Goal: Obtain resource: Download file/media

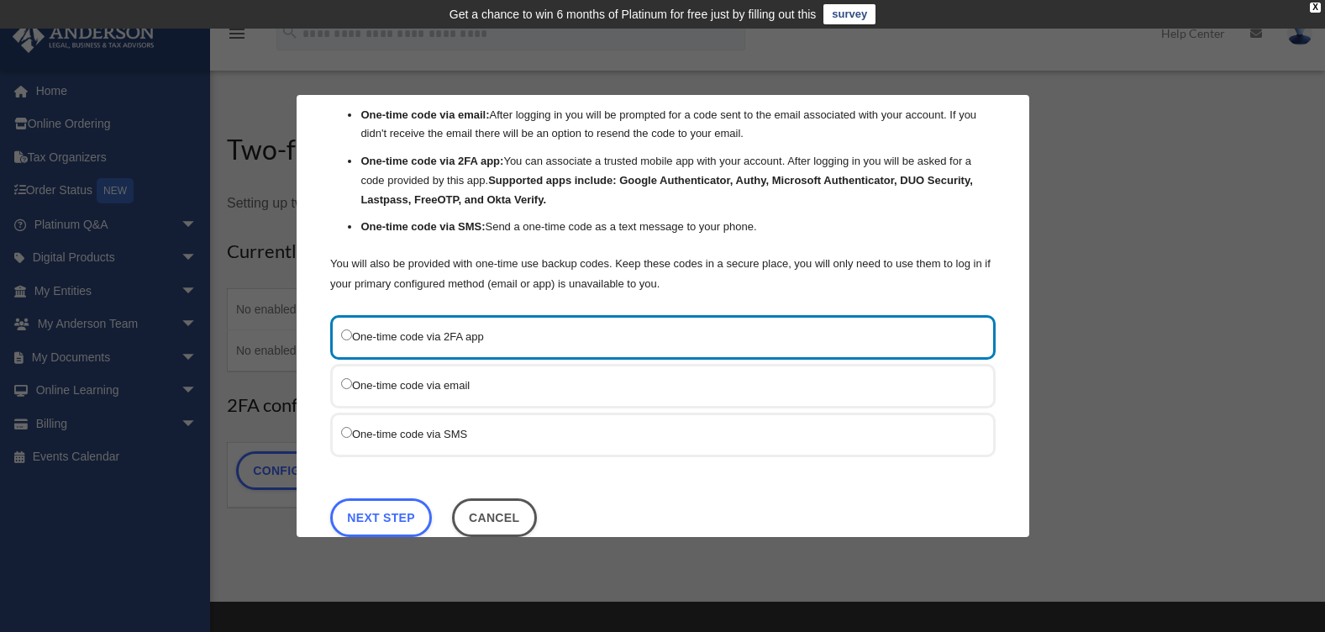
scroll to position [121, 0]
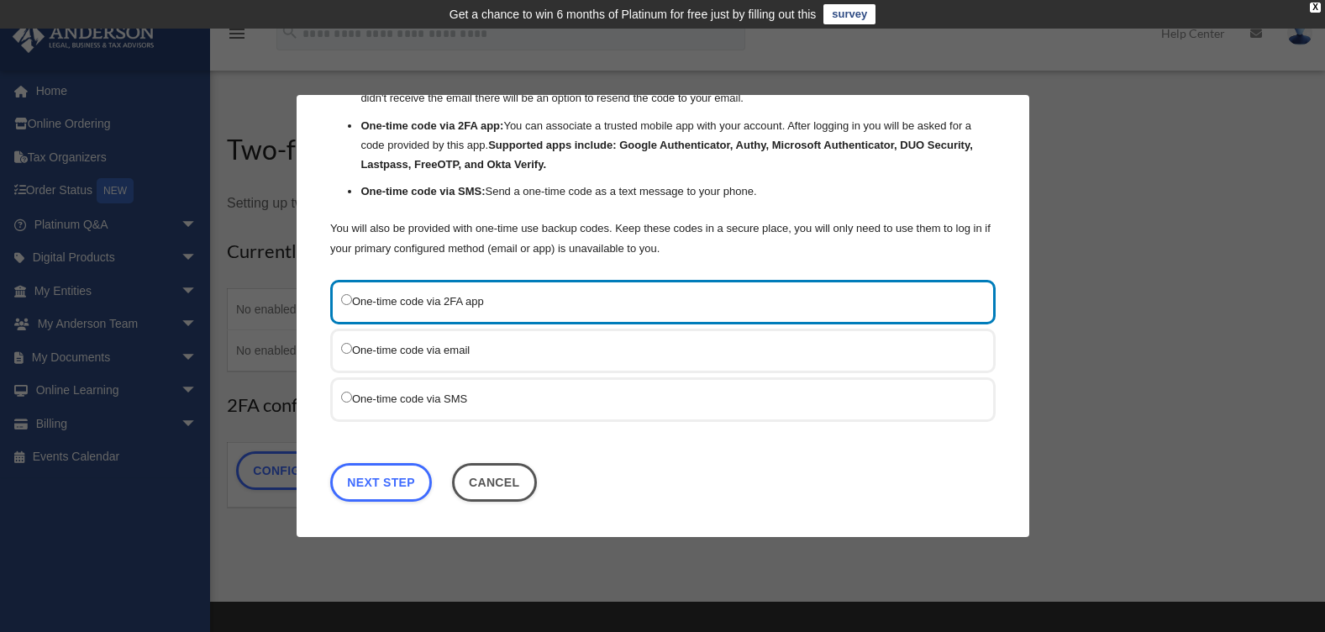
click at [340, 401] on div "One-time code via SMS" at bounding box center [662, 398] width 665 height 45
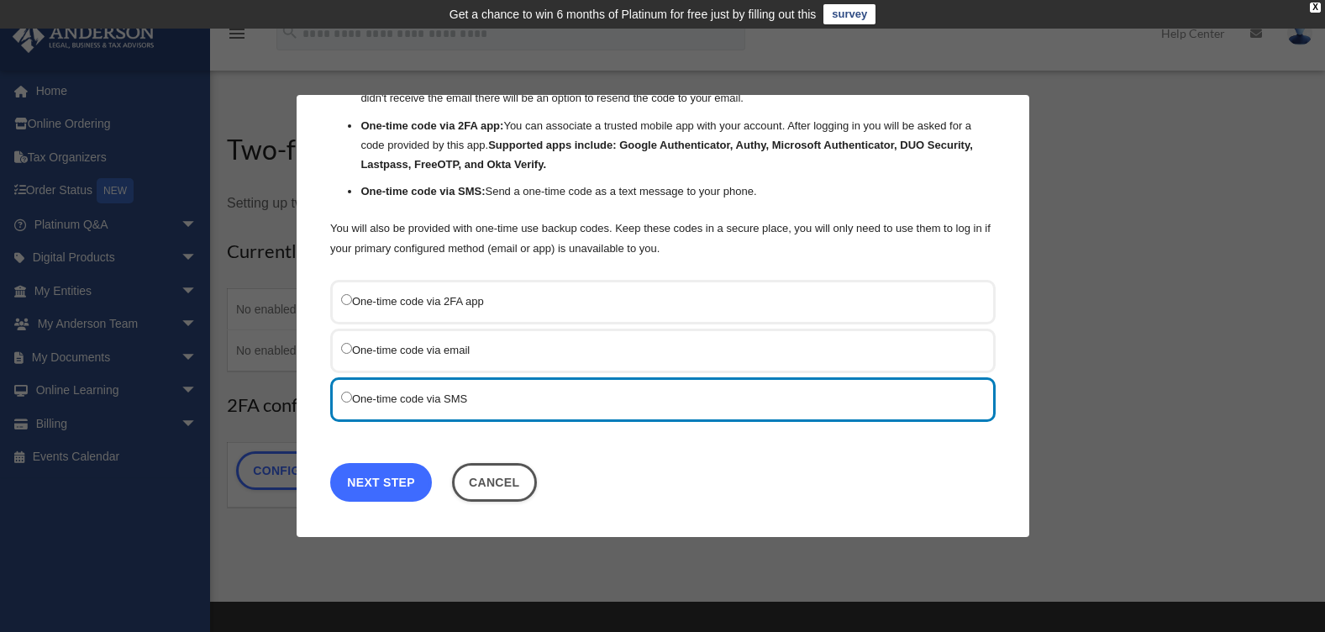
click at [382, 476] on link "Next Step" at bounding box center [381, 481] width 102 height 39
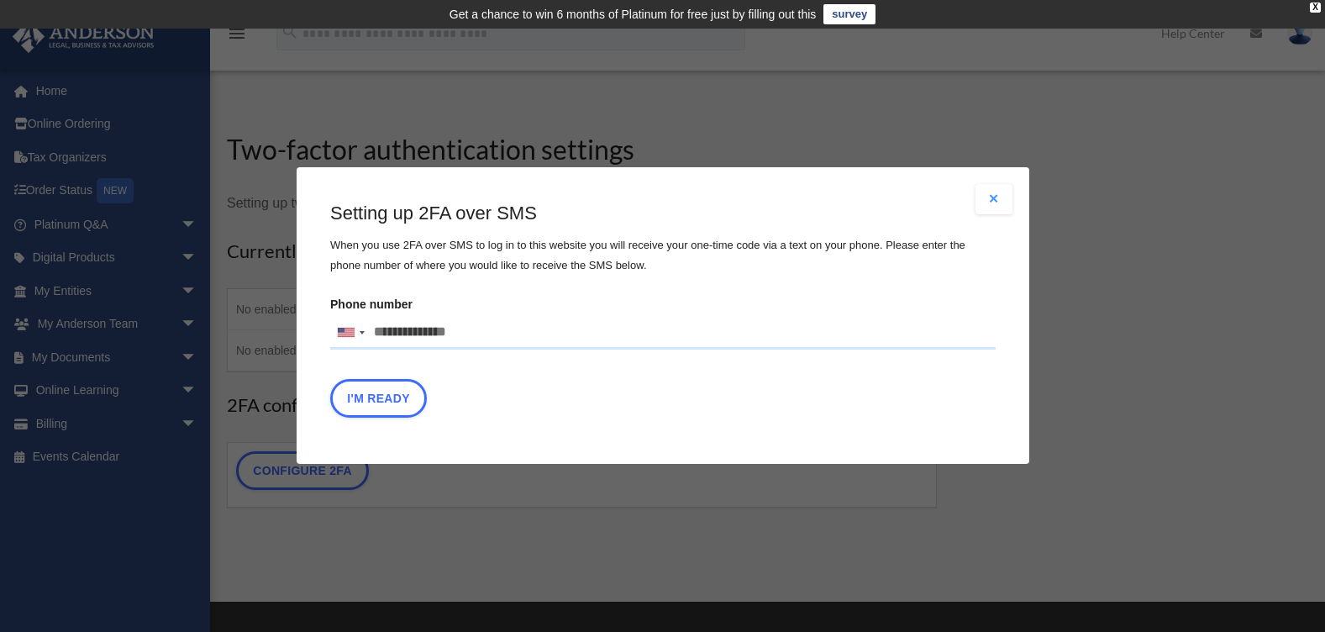
click at [500, 338] on input "Phone number United States +1 United Kingdom +44 Afghanistan (‫افغانستان‬‎) +93…" at bounding box center [662, 333] width 665 height 34
type input "**********"
click at [385, 406] on button "I'm Ready" at bounding box center [378, 399] width 97 height 39
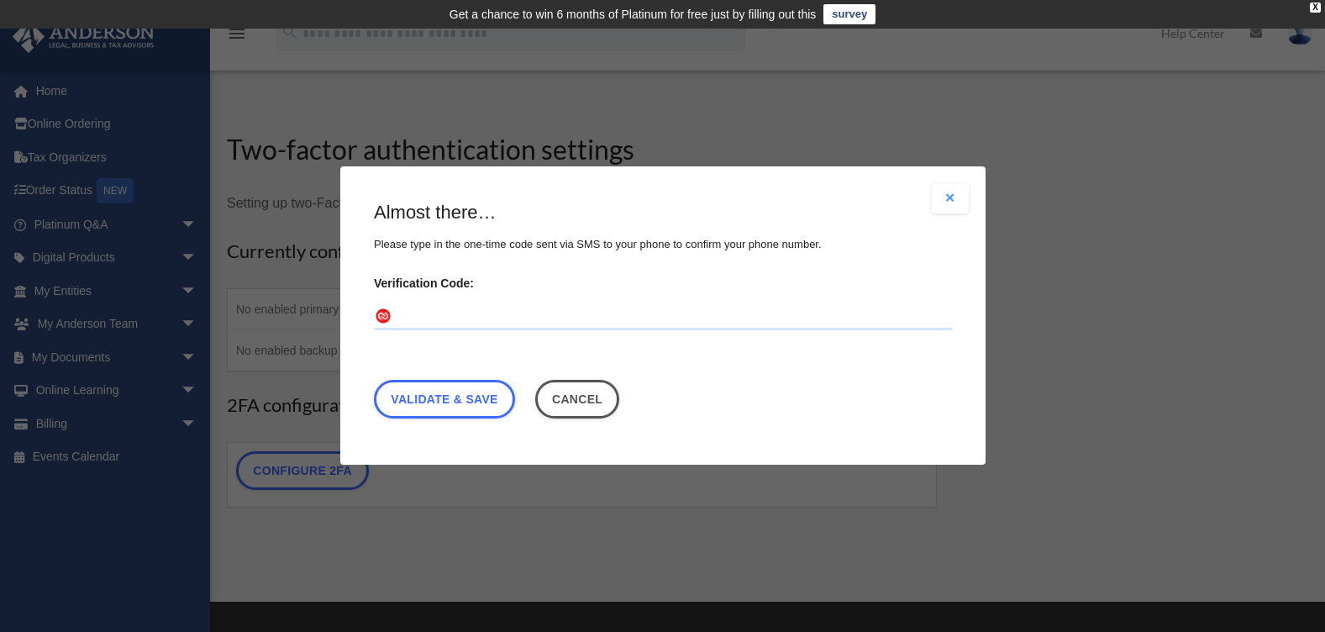
click at [563, 323] on input "Verification Code:" at bounding box center [663, 317] width 578 height 27
type input "******"
click at [453, 402] on link "Validate & Save" at bounding box center [444, 400] width 141 height 39
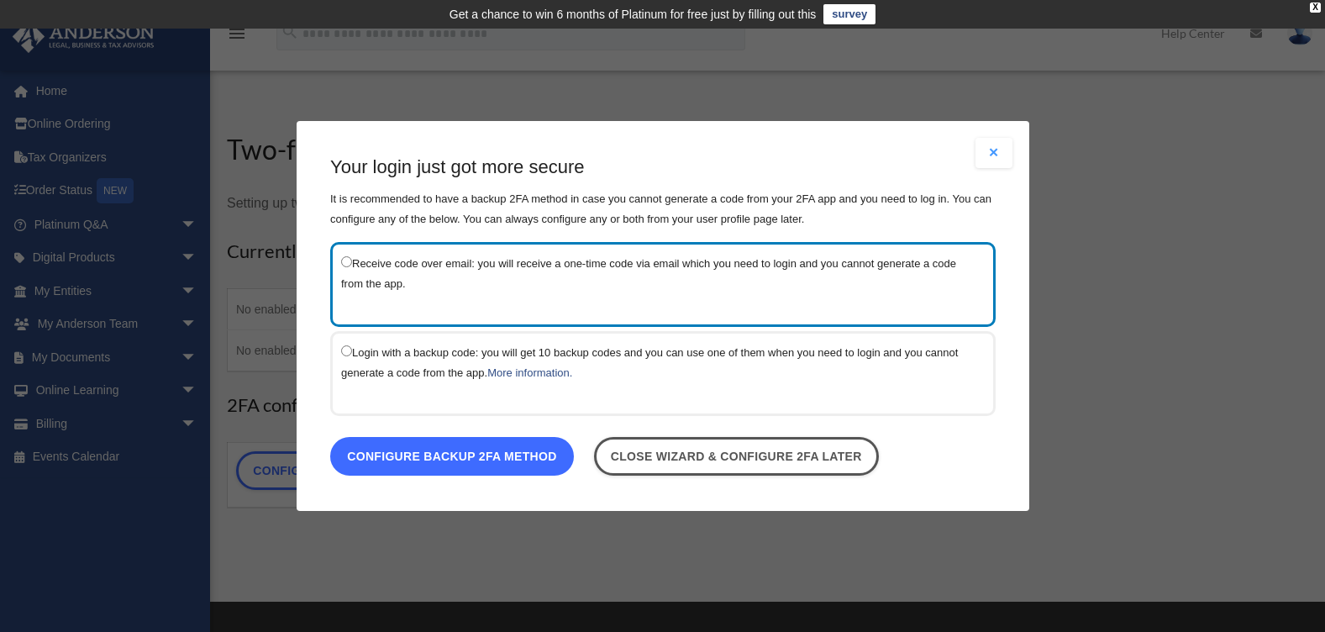
click at [449, 449] on link "Configure backup 2FA method" at bounding box center [452, 456] width 244 height 39
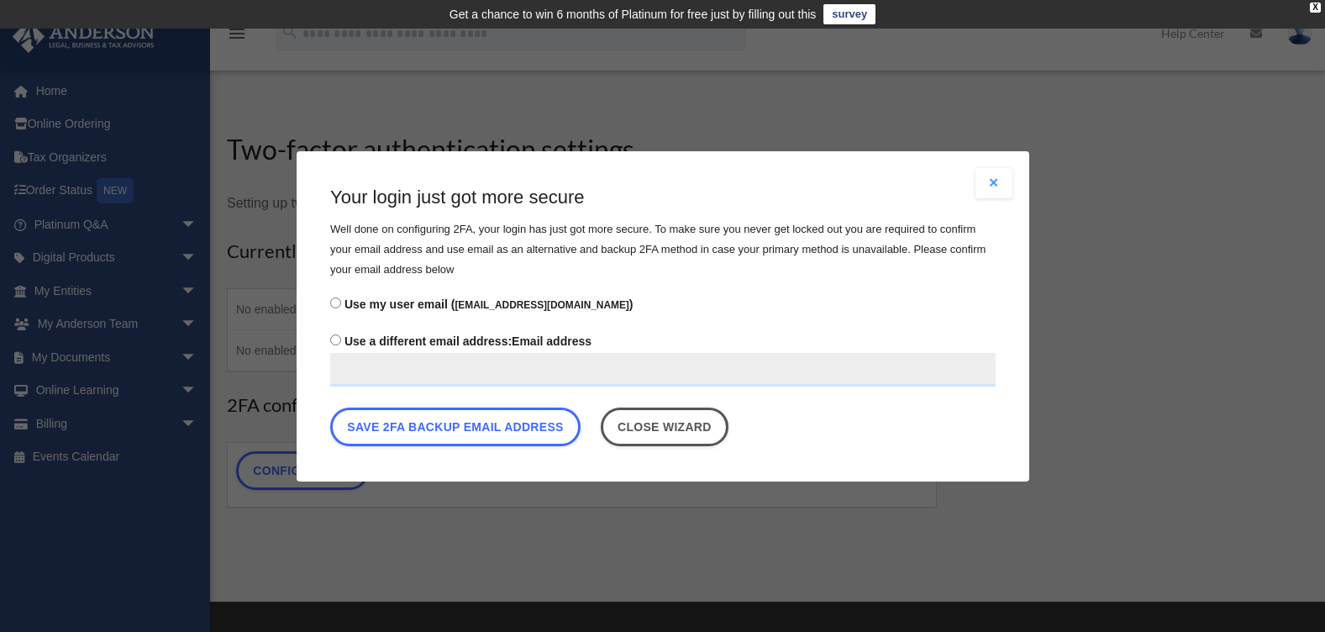
click at [397, 372] on input "Use a different email address: Email address" at bounding box center [662, 369] width 665 height 34
type input "**********"
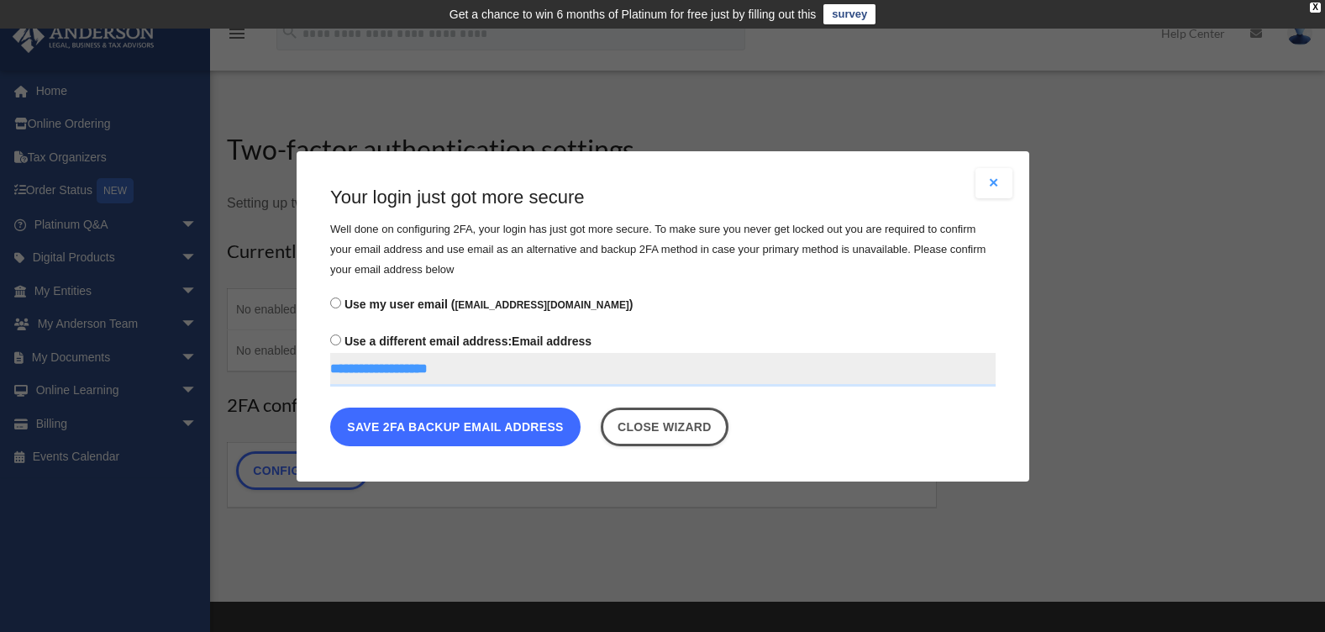
click at [431, 430] on button "Save 2FA backup email address" at bounding box center [455, 426] width 250 height 39
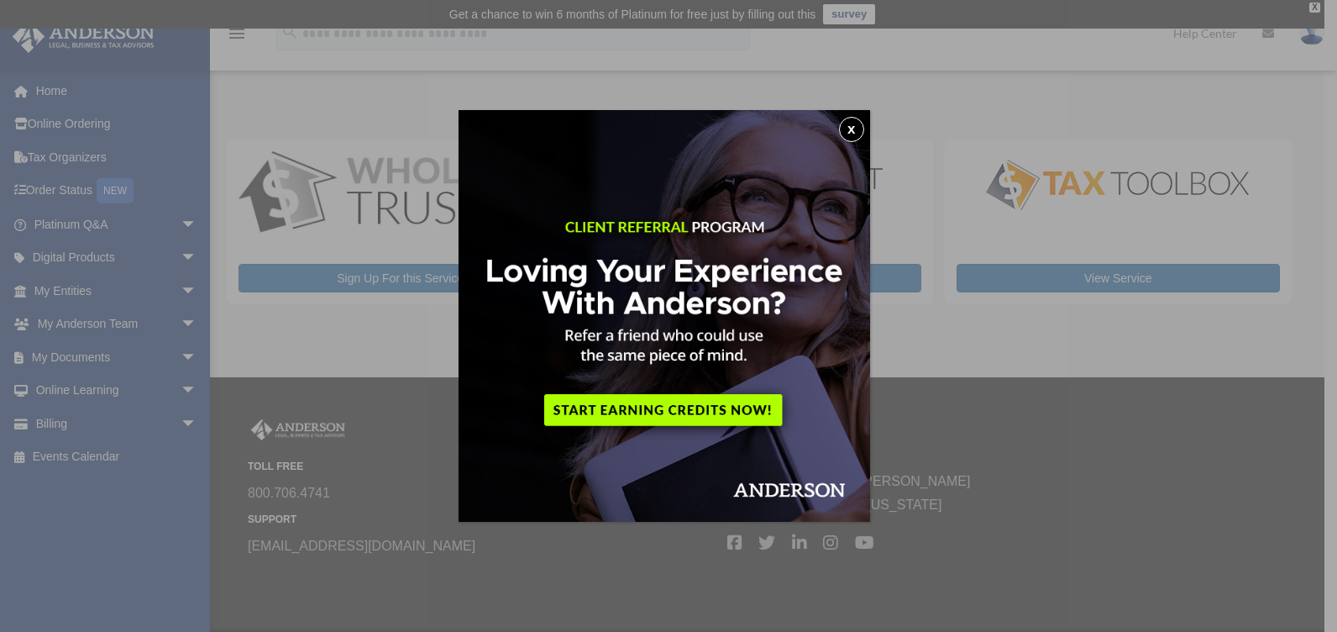
click at [852, 130] on button "x" at bounding box center [851, 129] width 25 height 25
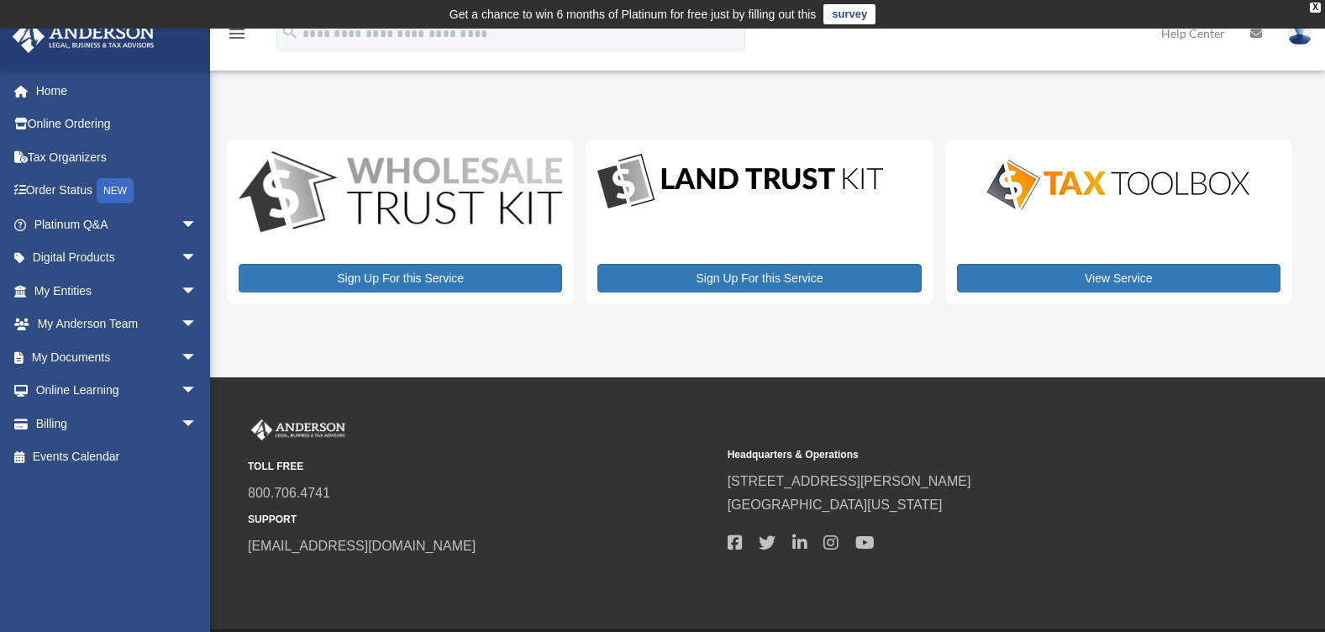
click at [492, 98] on div "My Services [EMAIL_ADDRESS][DOMAIN_NAME] Sign Out [EMAIL_ADDRESS][DOMAIN_NAME] …" at bounding box center [662, 202] width 1325 height 243
click at [181, 286] on span "arrow_drop_down" at bounding box center [198, 291] width 34 height 34
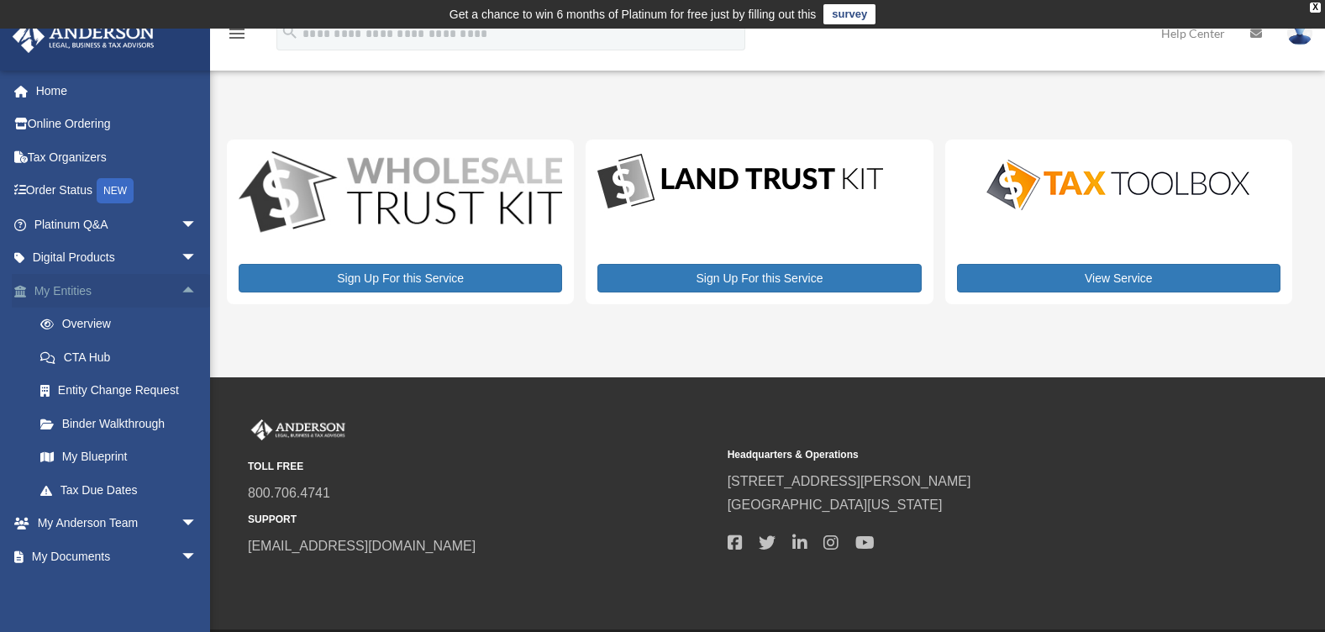
click at [181, 286] on span "arrow_drop_up" at bounding box center [198, 291] width 34 height 34
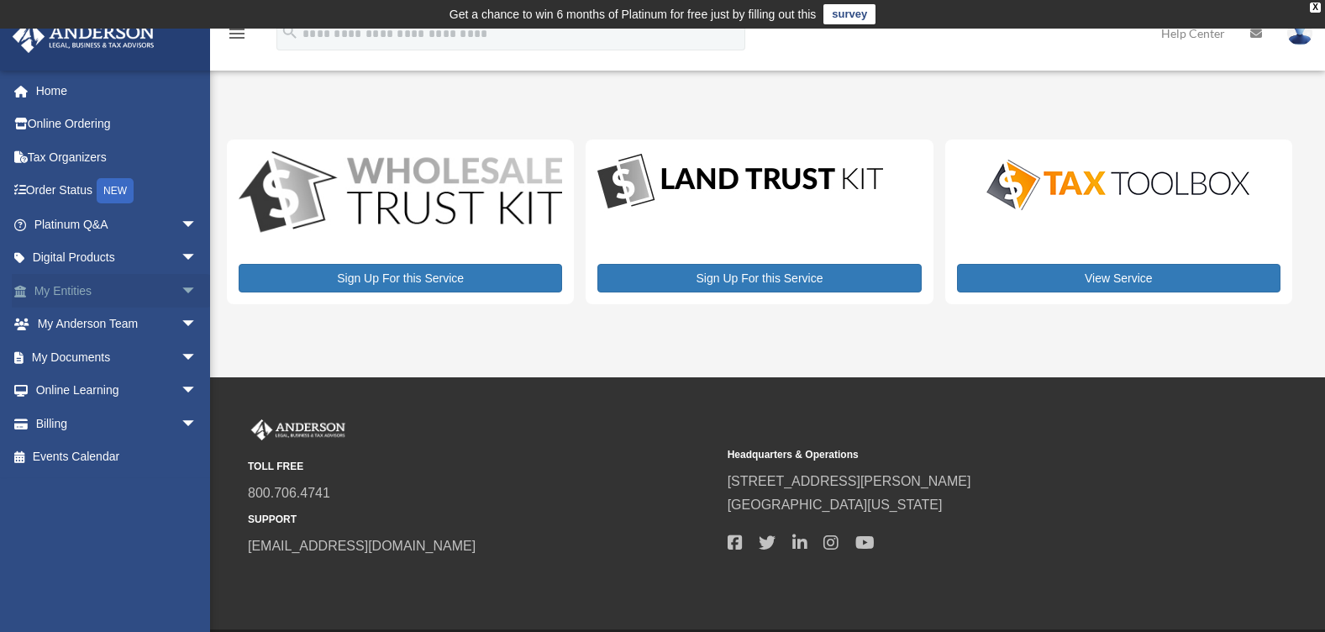
click at [181, 286] on span "arrow_drop_down" at bounding box center [198, 291] width 34 height 34
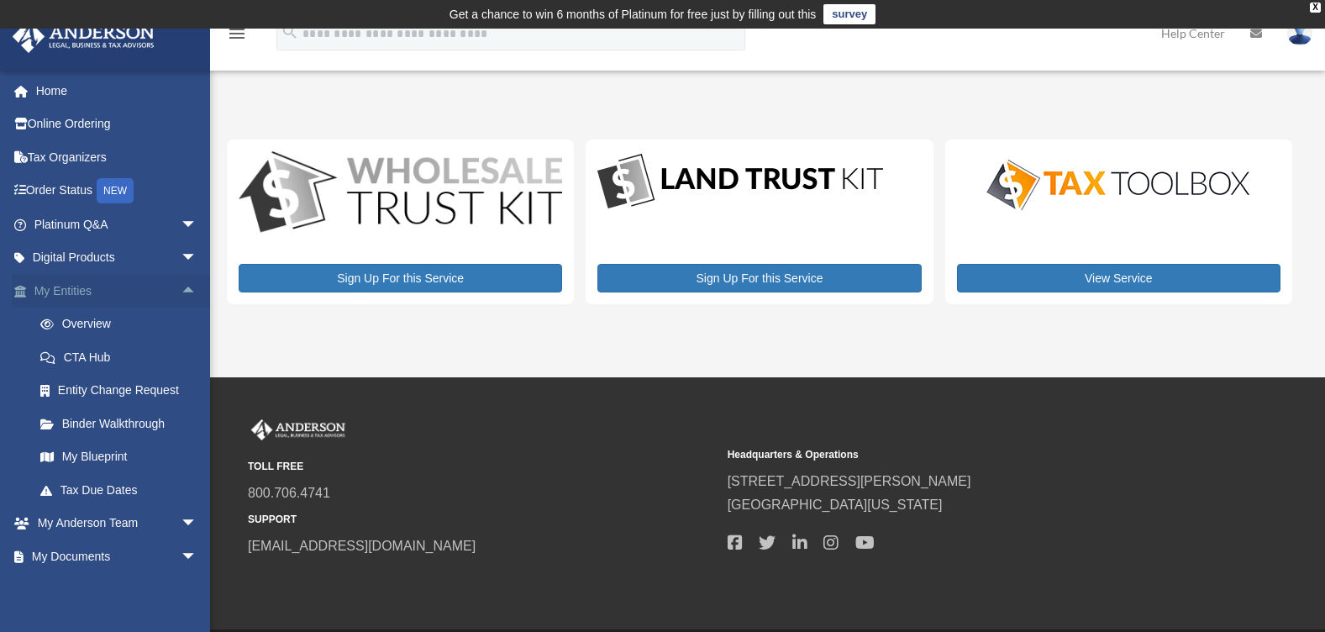
click at [181, 286] on span "arrow_drop_up" at bounding box center [198, 291] width 34 height 34
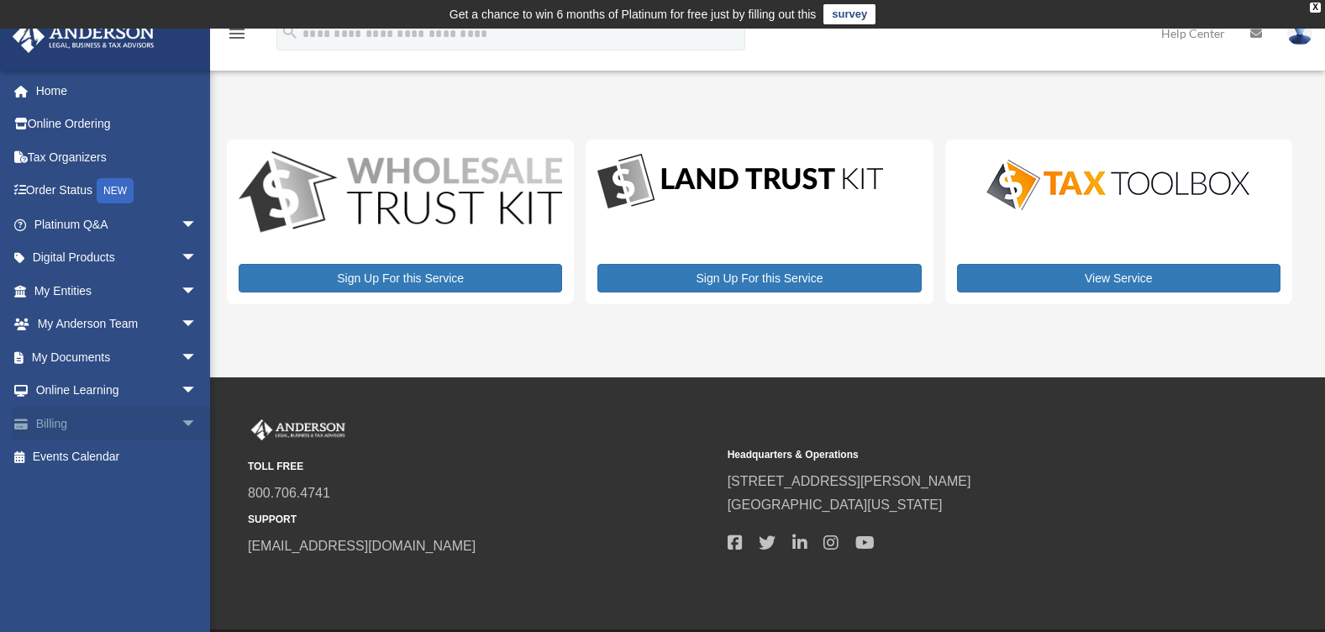
click at [181, 421] on span "arrow_drop_down" at bounding box center [198, 424] width 34 height 34
click at [181, 421] on span "arrow_drop_up" at bounding box center [198, 424] width 34 height 34
click at [181, 359] on span "arrow_drop_down" at bounding box center [198, 357] width 34 height 34
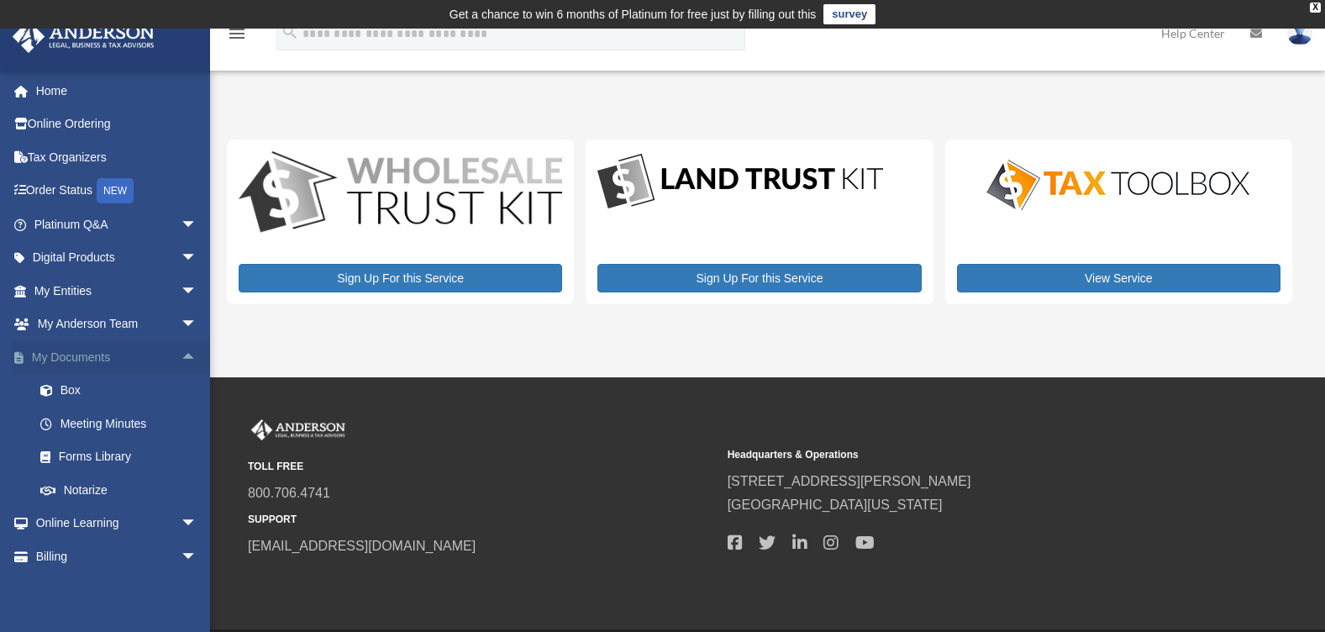
click at [181, 359] on span "arrow_drop_up" at bounding box center [198, 357] width 34 height 34
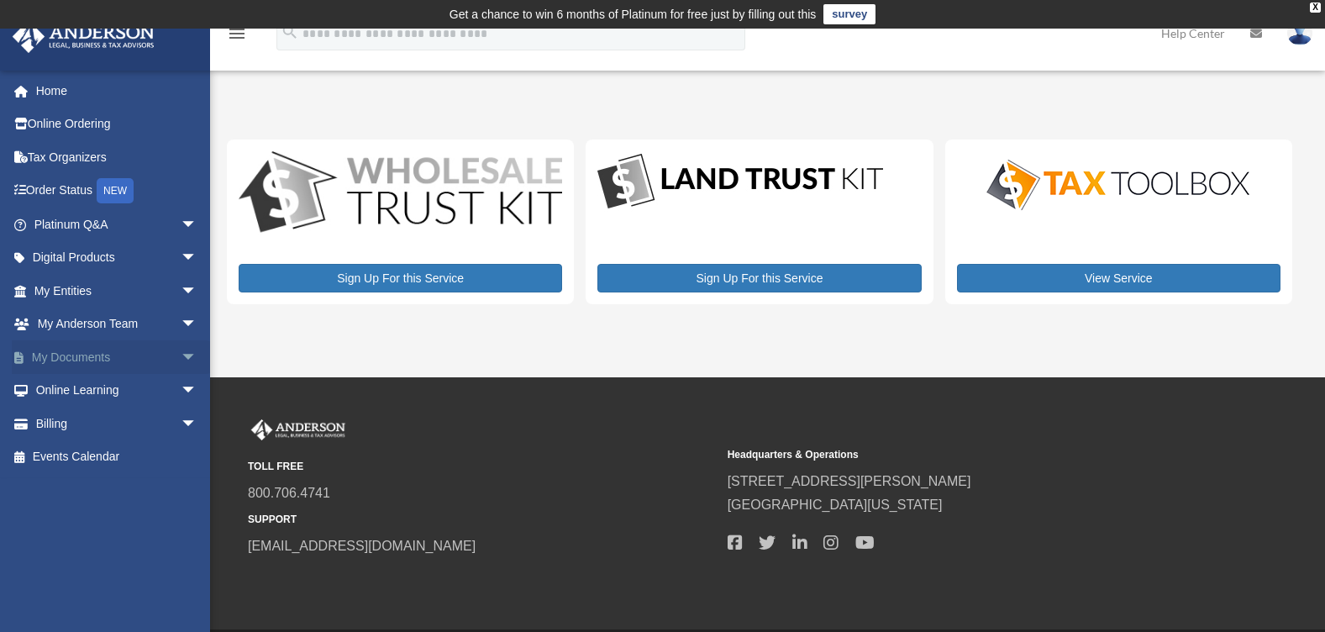
click at [181, 359] on span "arrow_drop_down" at bounding box center [198, 357] width 34 height 34
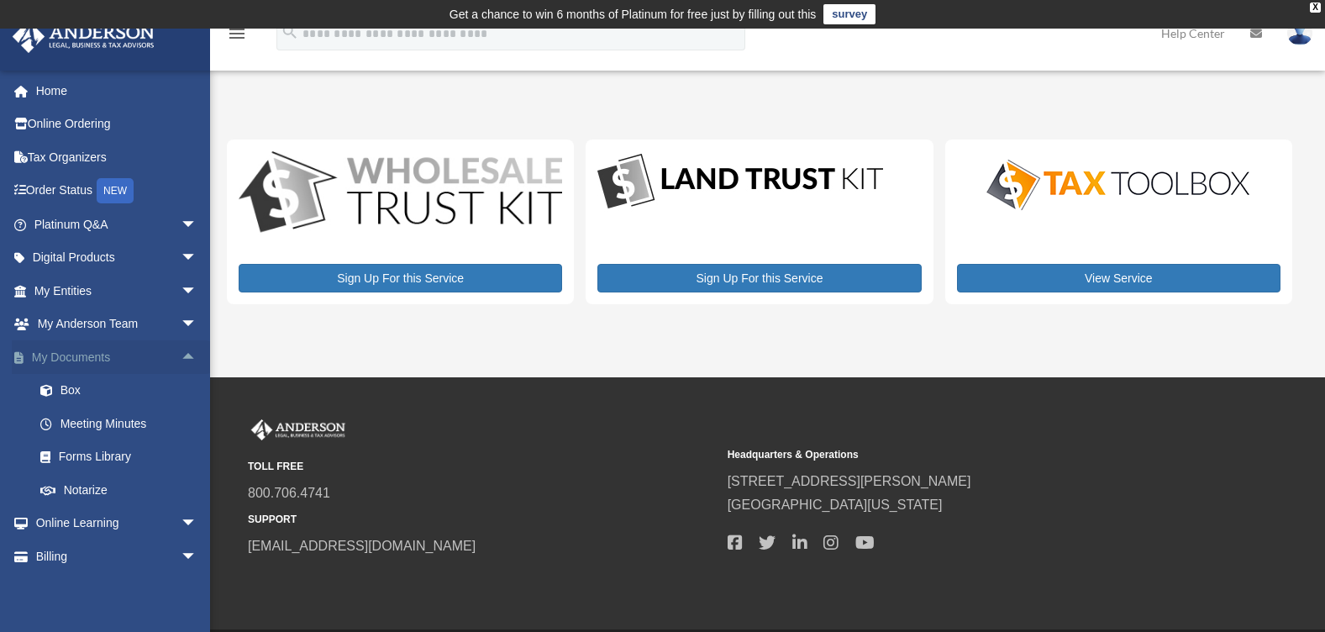
click at [181, 359] on span "arrow_drop_up" at bounding box center [198, 357] width 34 height 34
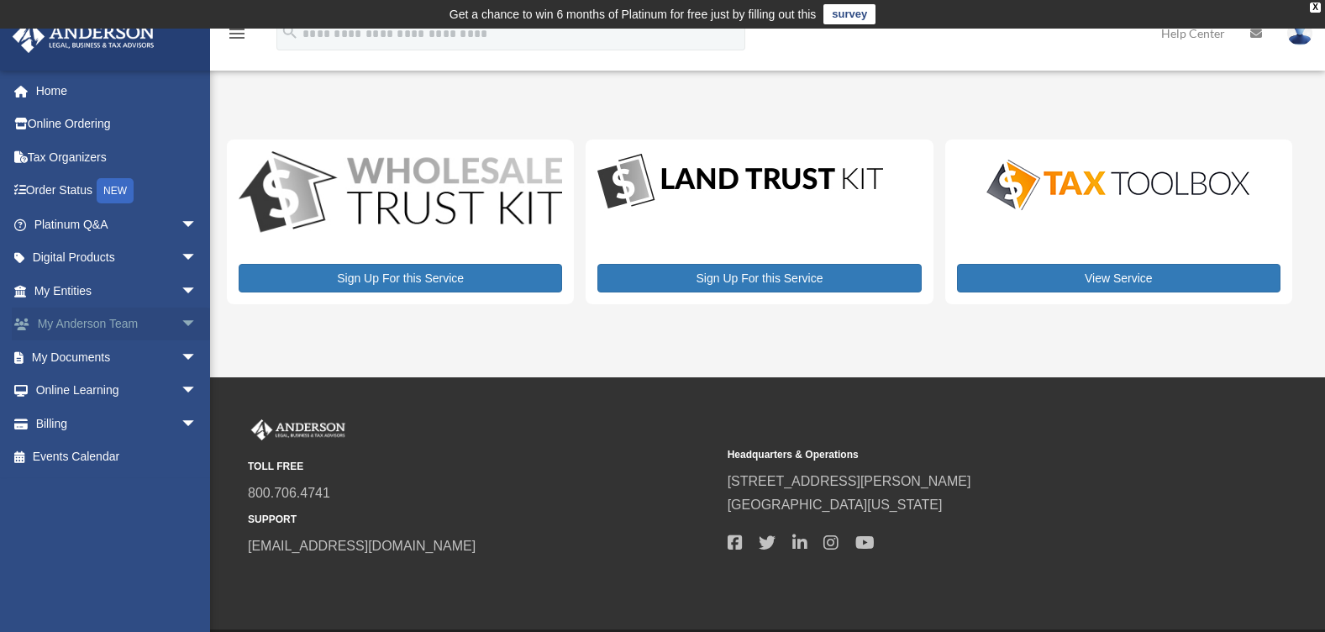
click at [181, 323] on span "arrow_drop_down" at bounding box center [198, 324] width 34 height 34
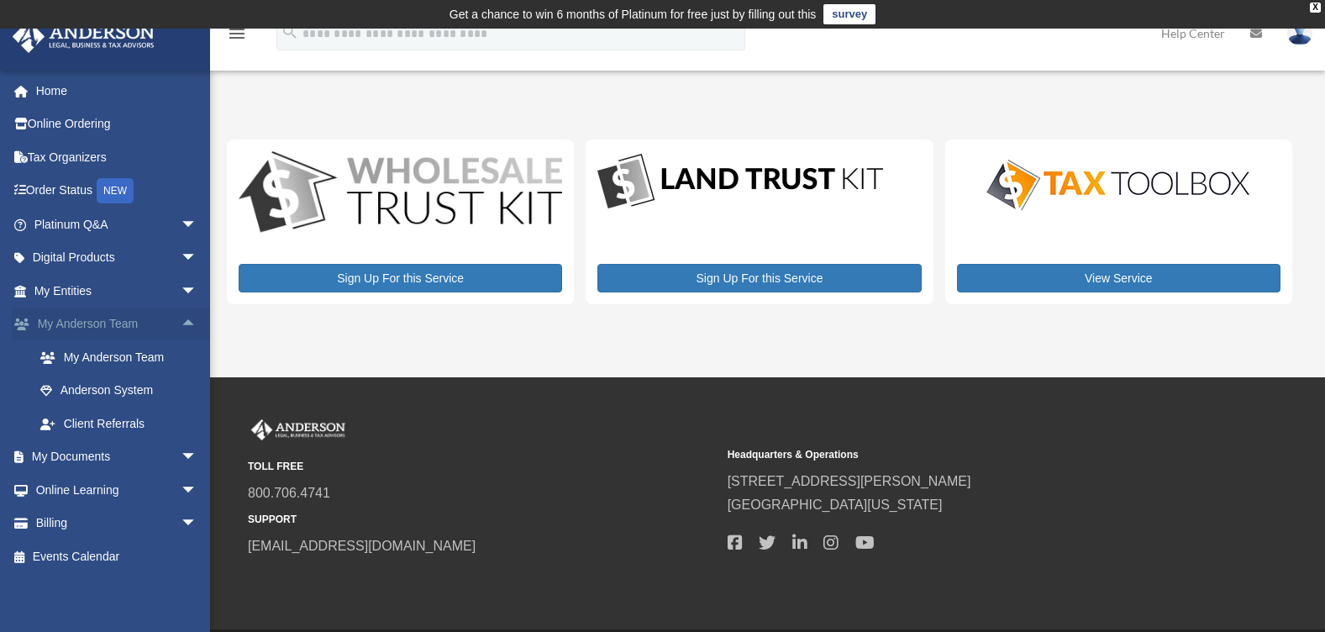
click at [181, 323] on span "arrow_drop_up" at bounding box center [198, 324] width 34 height 34
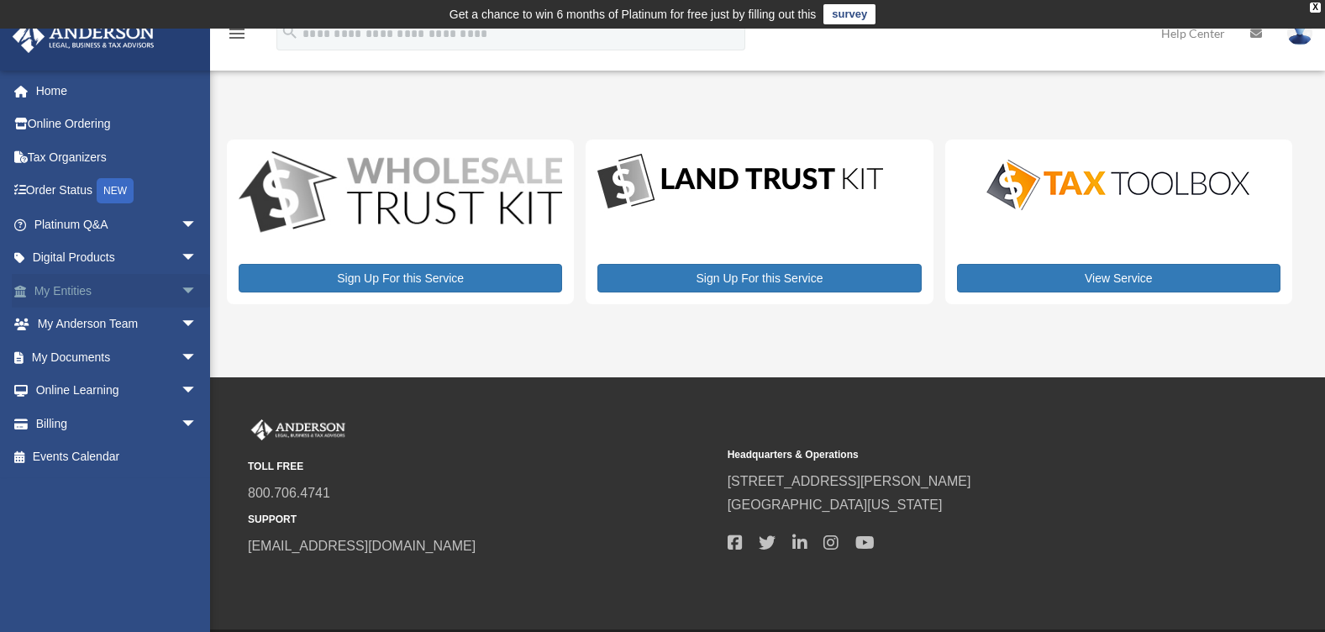
click at [181, 289] on span "arrow_drop_down" at bounding box center [198, 291] width 34 height 34
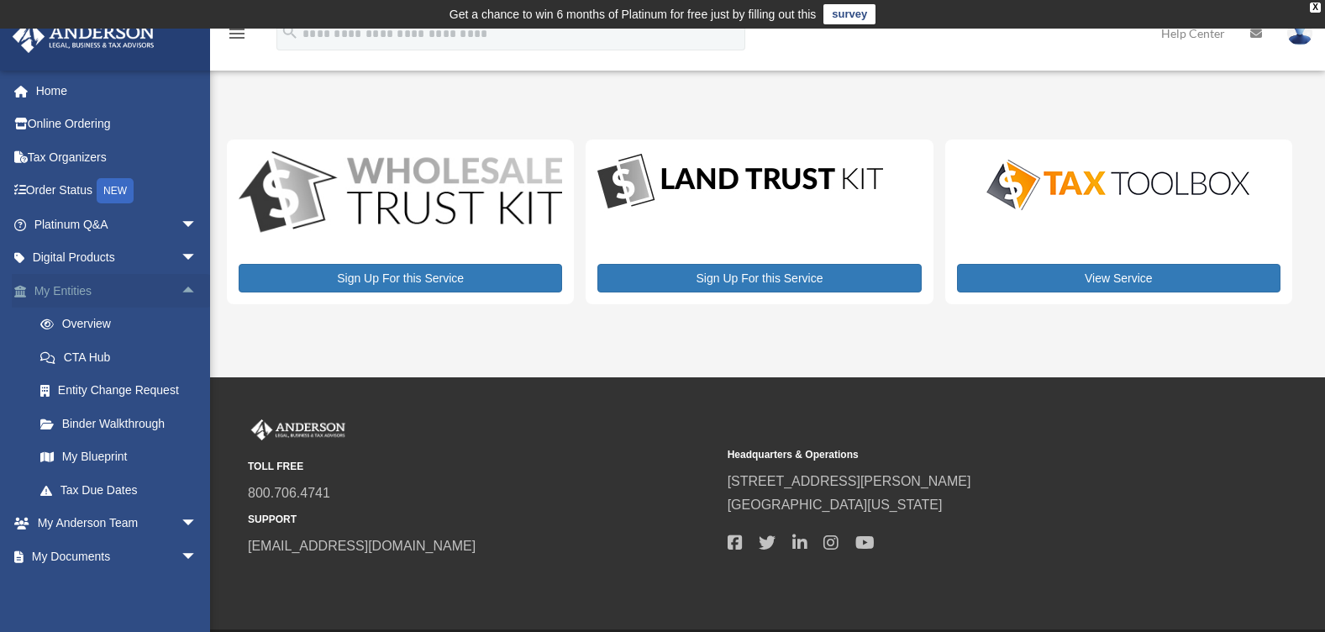
click at [181, 289] on span "arrow_drop_up" at bounding box center [198, 291] width 34 height 34
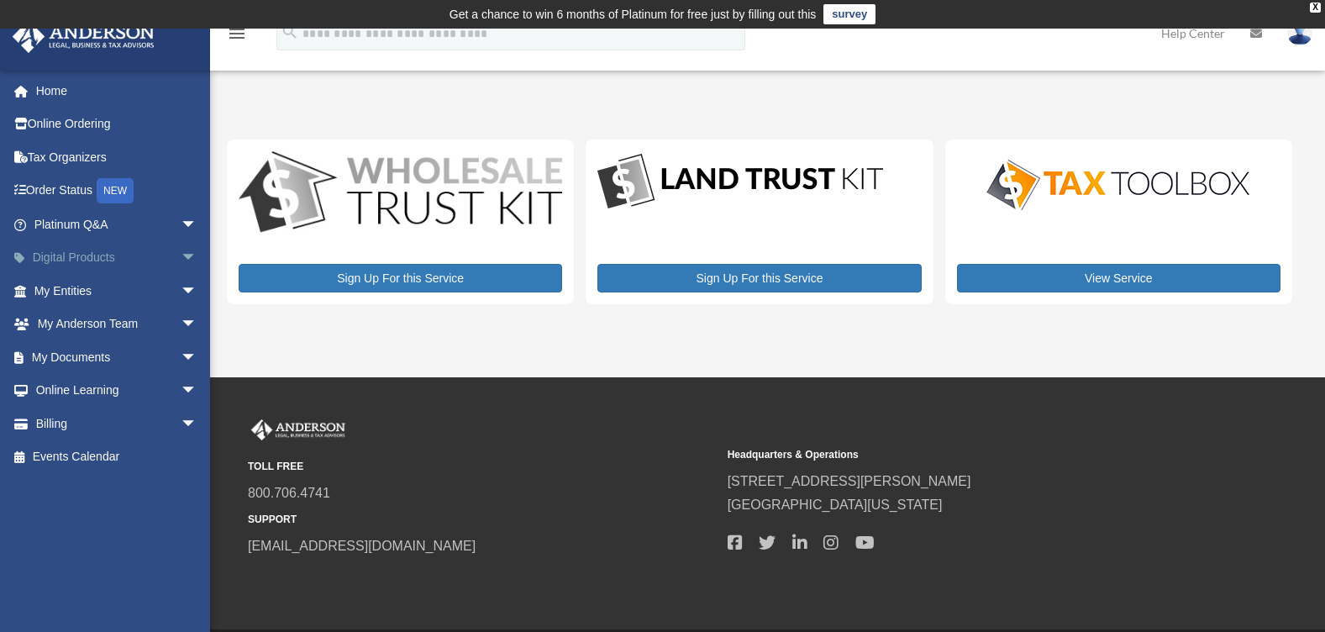
click at [181, 260] on span "arrow_drop_down" at bounding box center [198, 258] width 34 height 34
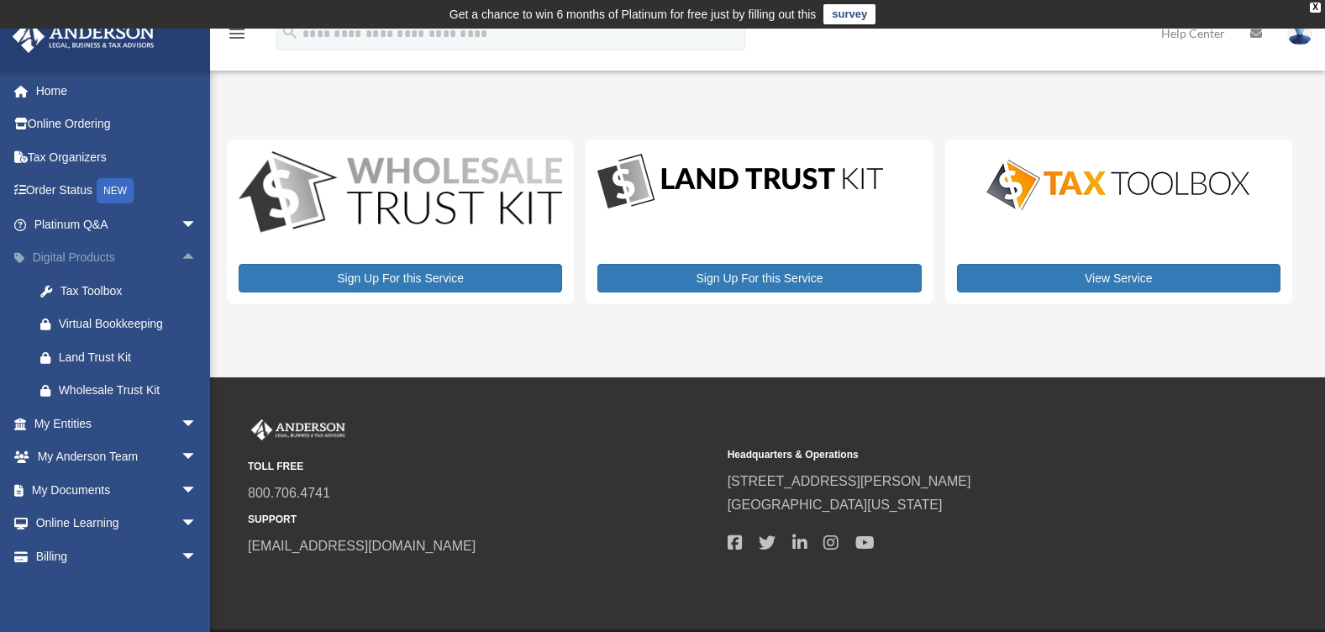
click at [181, 260] on span "arrow_drop_up" at bounding box center [198, 258] width 34 height 34
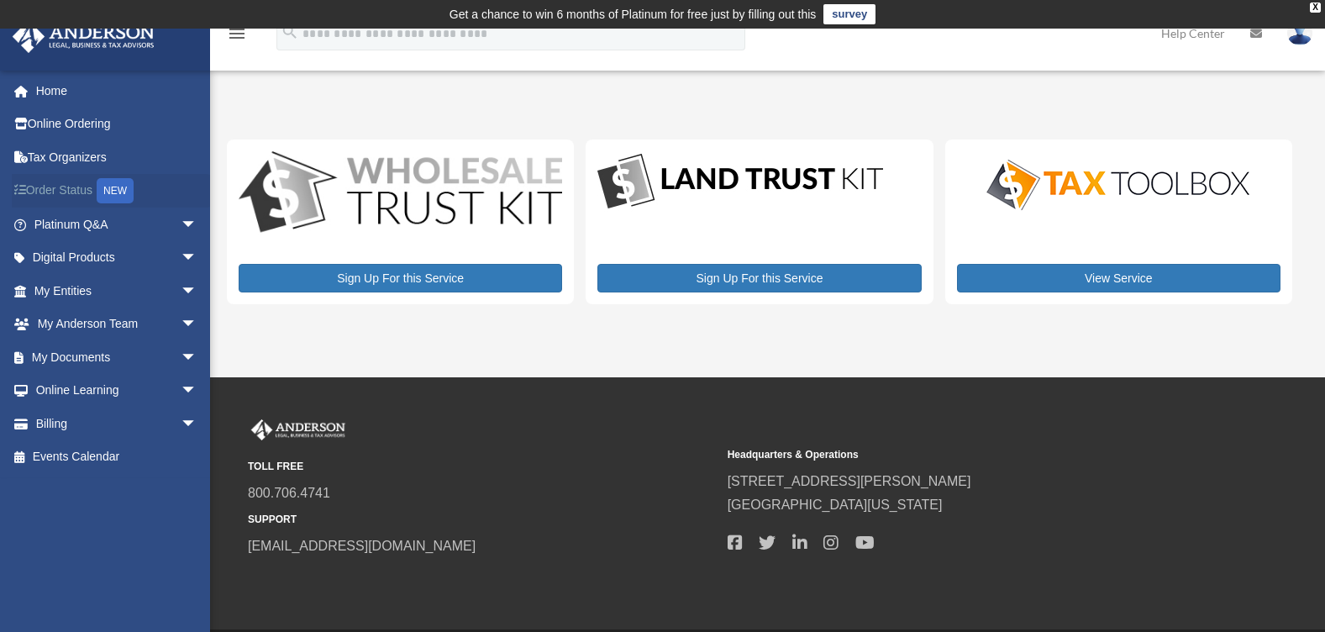
click at [74, 187] on link "Order Status NEW" at bounding box center [117, 191] width 211 height 34
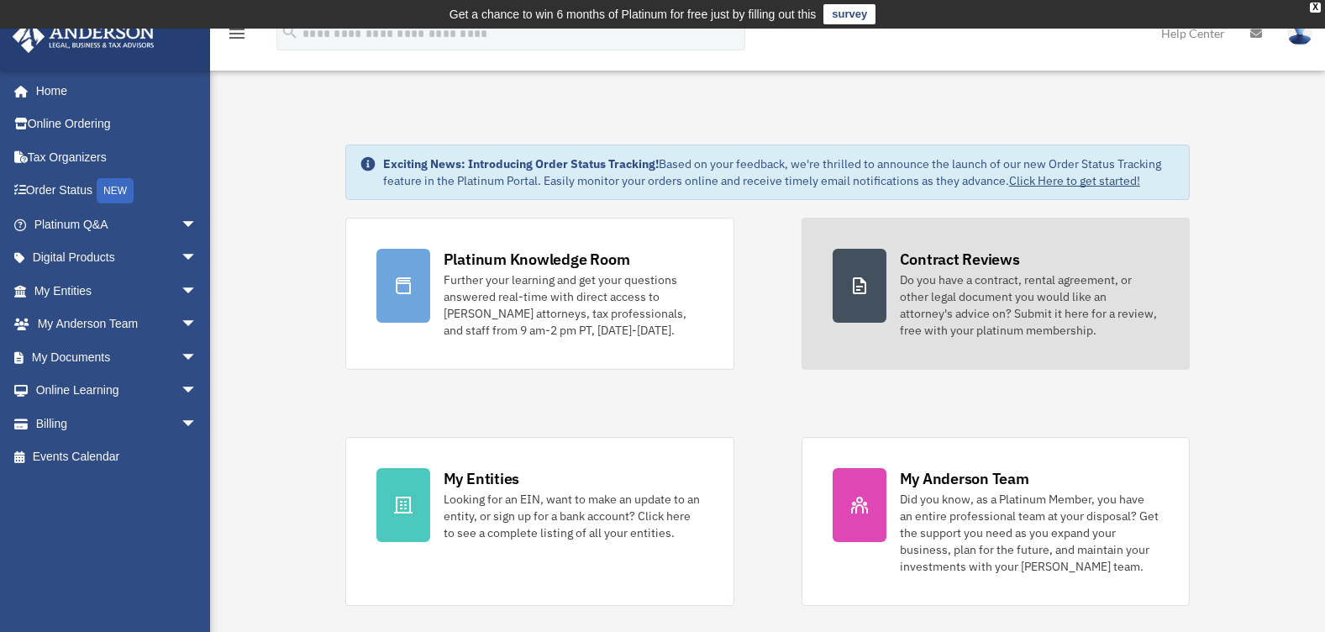
scroll to position [140, 0]
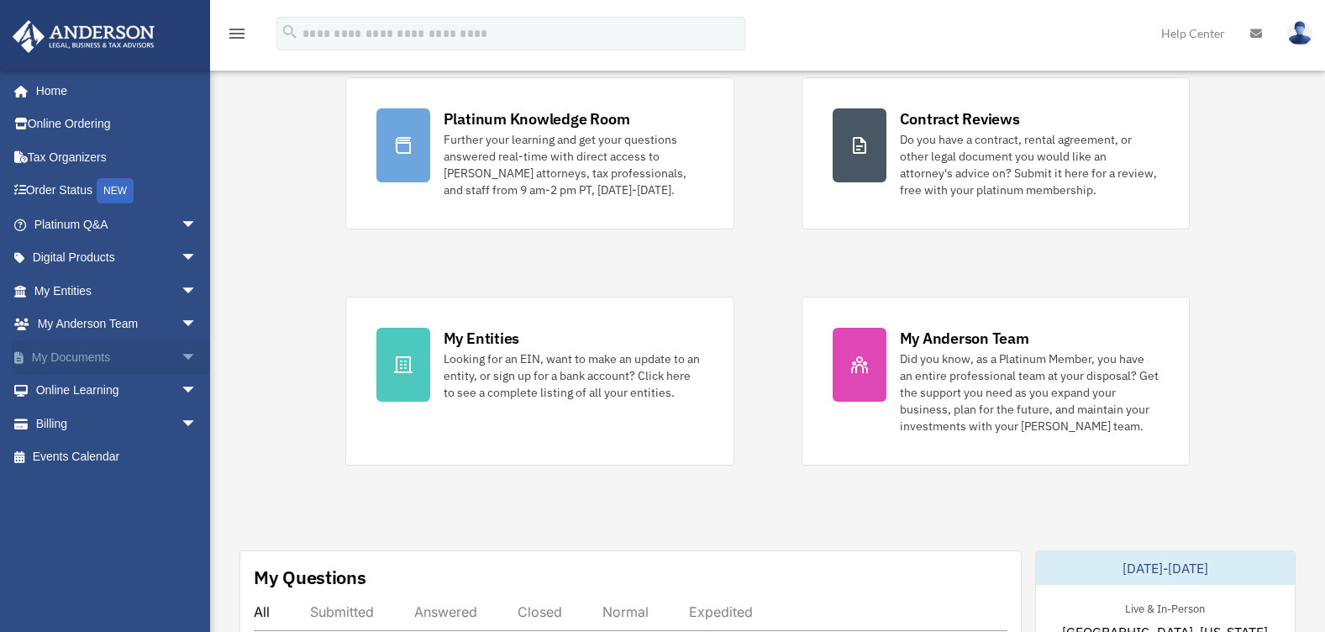
click at [181, 354] on span "arrow_drop_down" at bounding box center [198, 357] width 34 height 34
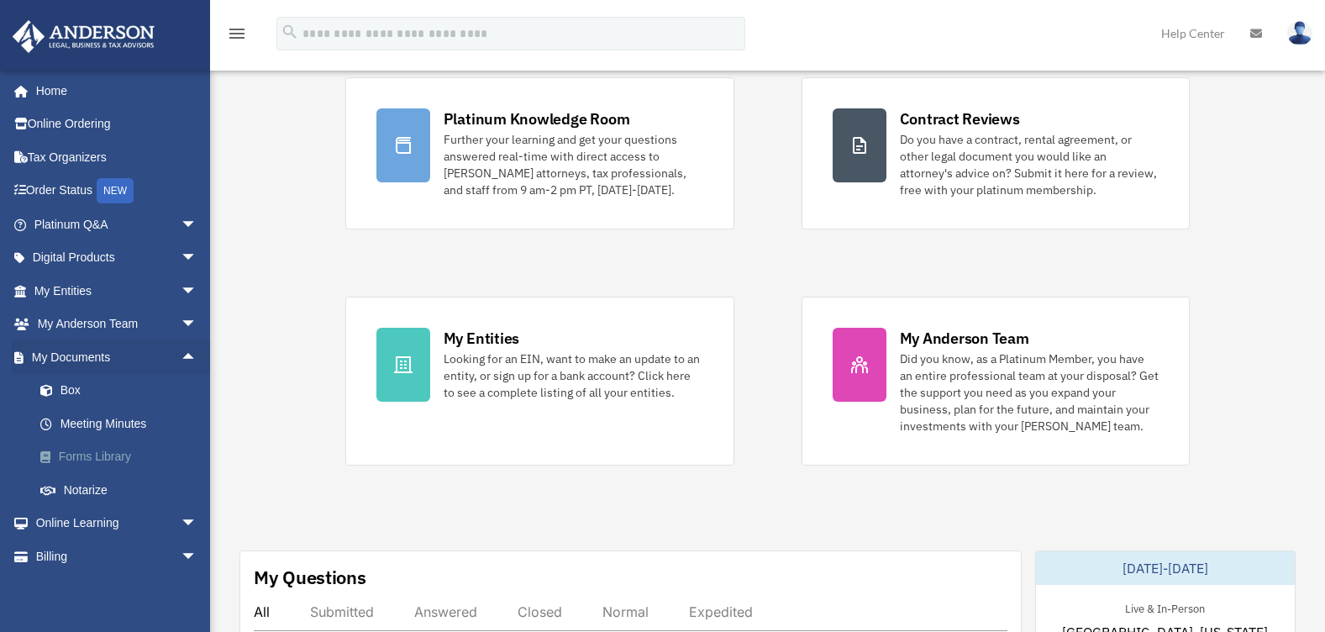
click at [105, 456] on link "Forms Library" at bounding box center [123, 457] width 199 height 34
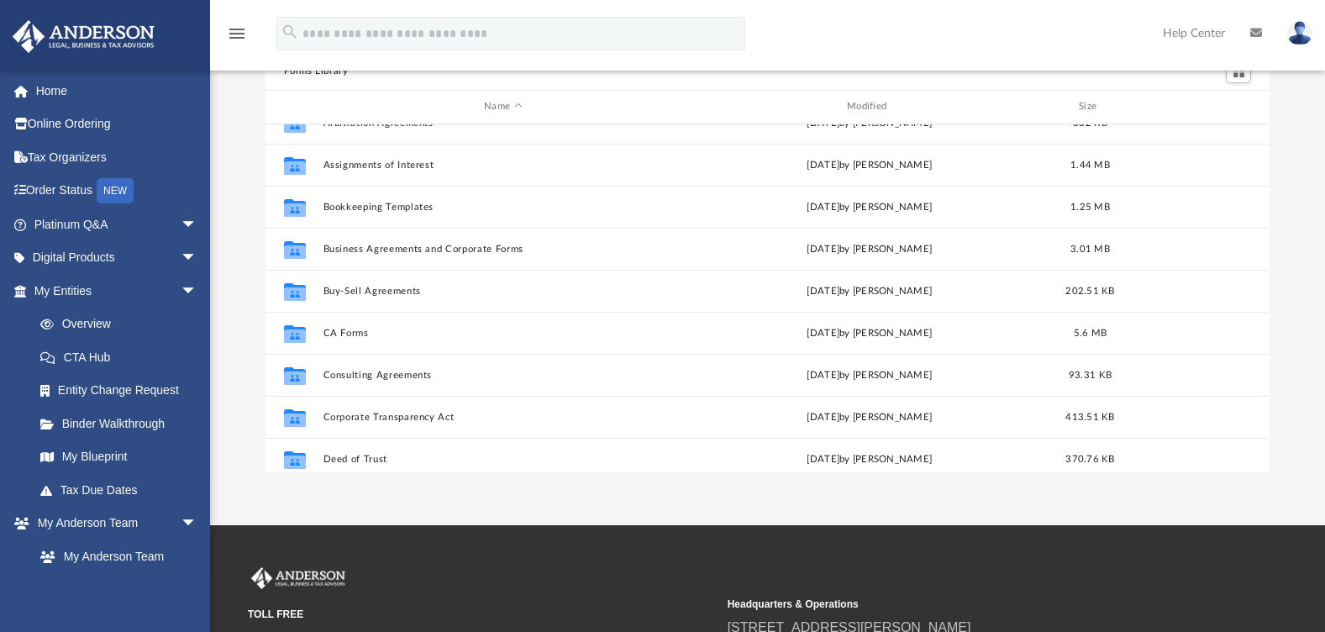
scroll to position [72, 0]
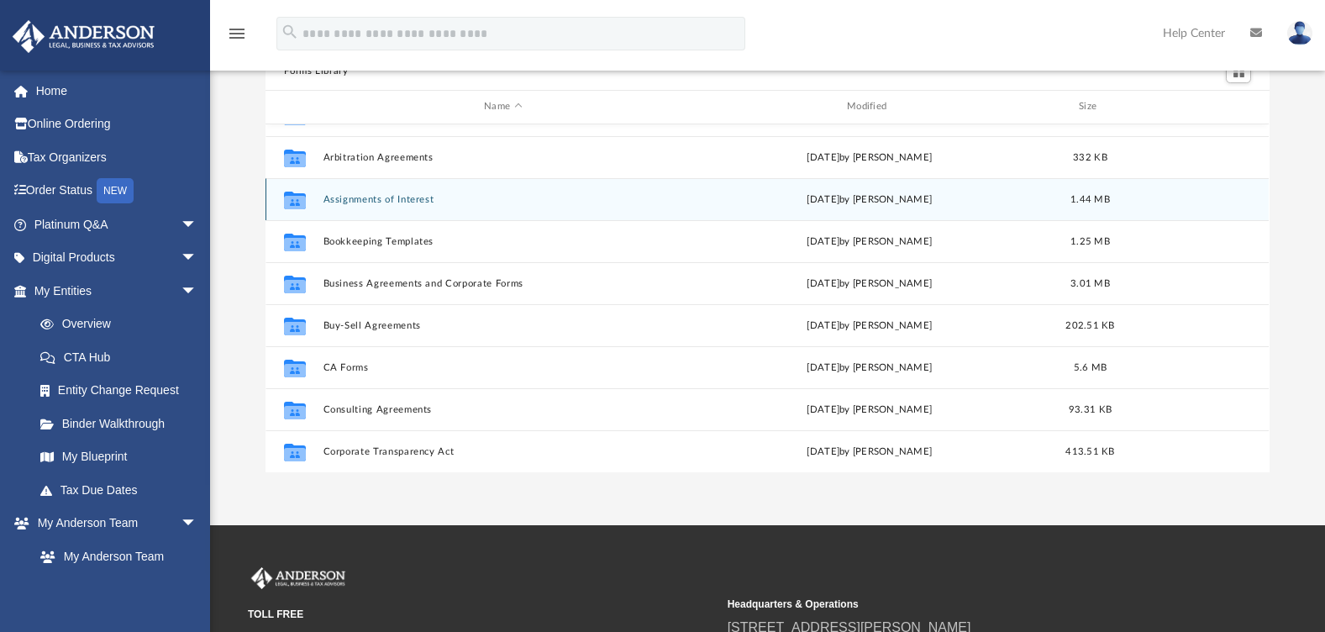
click at [348, 200] on button "Assignments of Interest" at bounding box center [503, 199] width 360 height 11
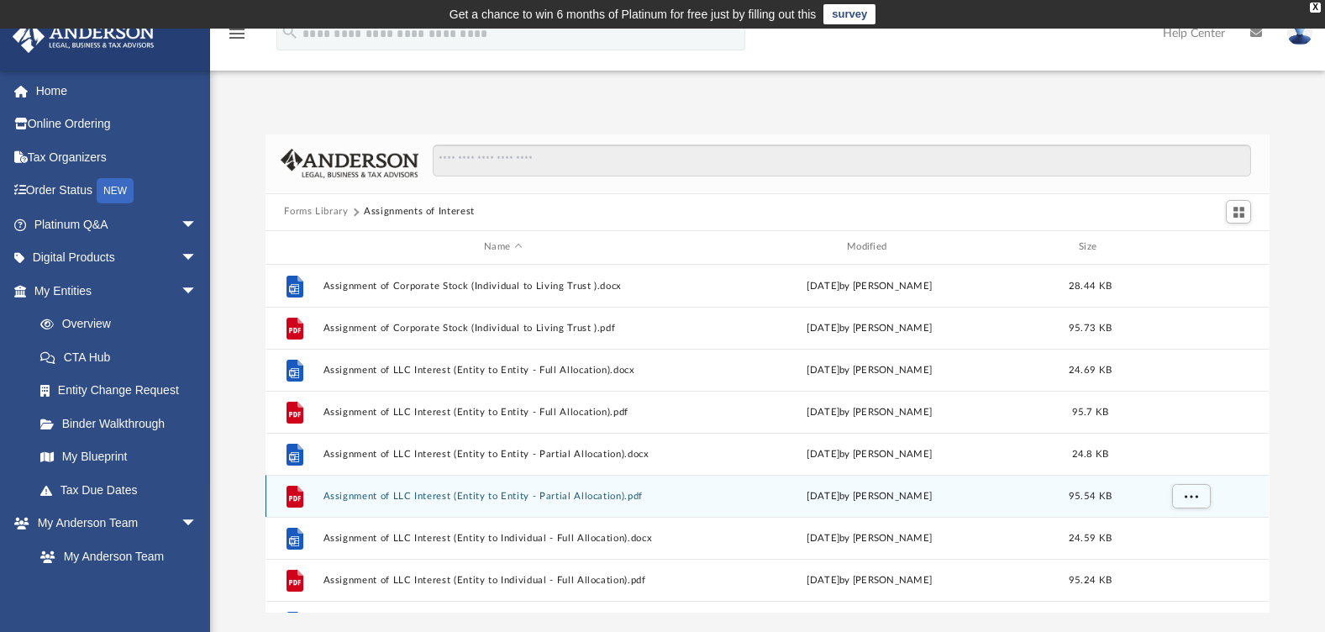
scroll to position [140, 0]
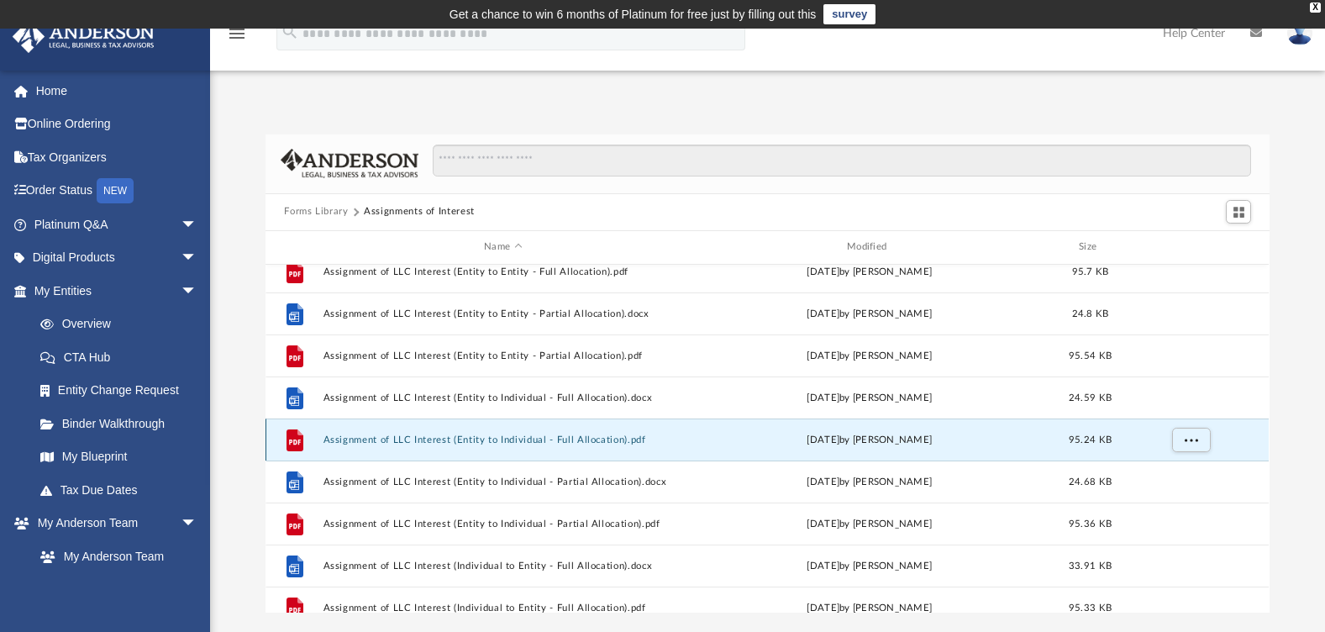
click at [427, 435] on button "Assignment of LLC Interest (Entity to Individual - Full Allocation).pdf" at bounding box center [503, 439] width 360 height 11
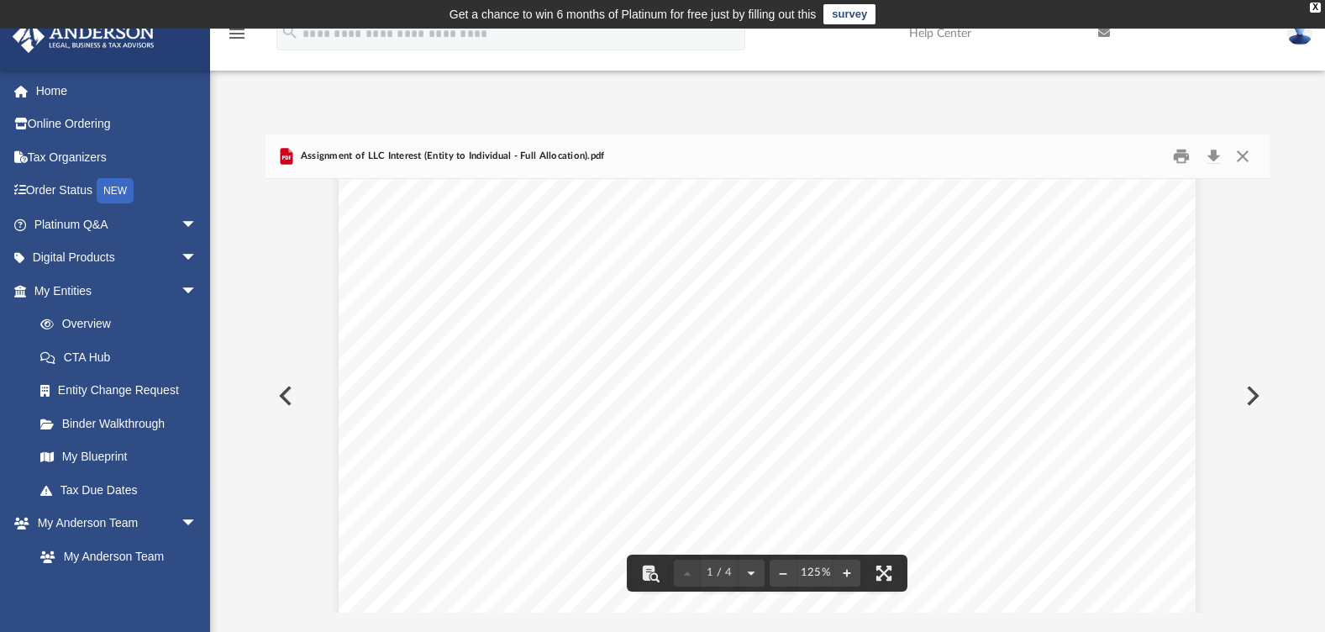
scroll to position [560, 0]
click at [1175, 151] on button "Print" at bounding box center [1181, 156] width 34 height 26
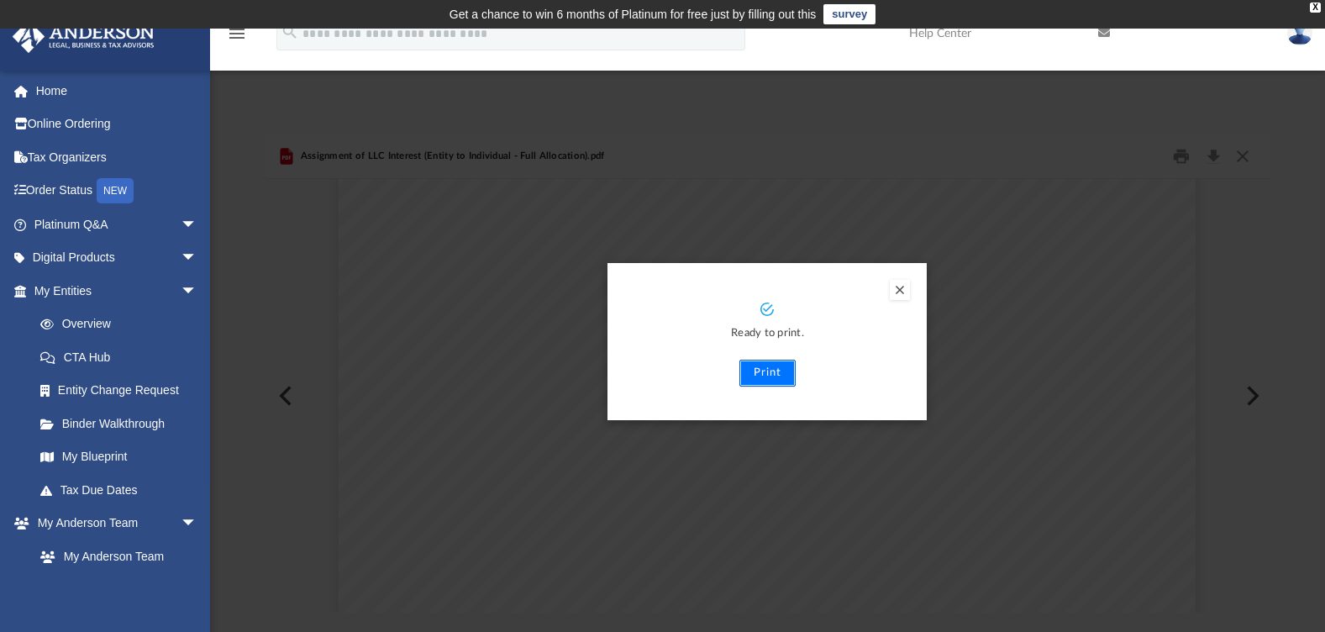
click at [783, 372] on button "Print" at bounding box center [767, 373] width 56 height 27
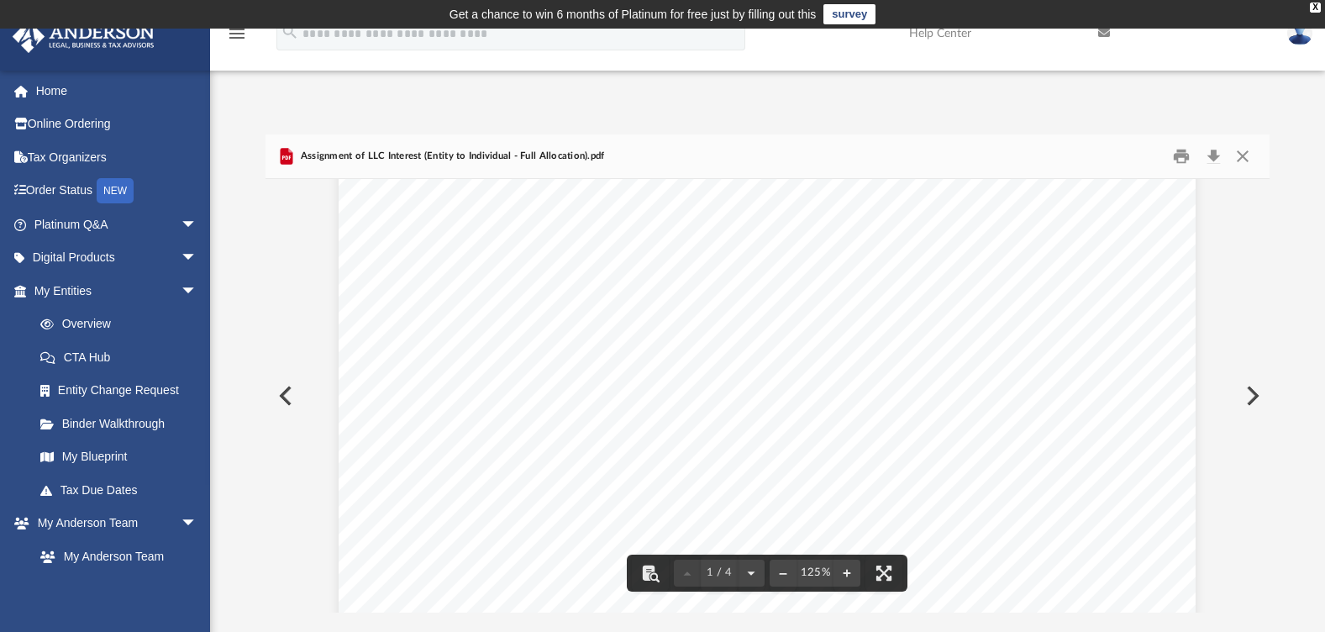
drag, startPoint x: 235, startPoint y: 382, endPoint x: 344, endPoint y: 473, distance: 141.3
click at [344, 473] on div "THIS ASSIGNMENT AND ASSUMPTION OF MEMBERSHIP INTERESTS (this “Assignment”) is d…" at bounding box center [767, 185] width 857 height 1109
click at [1248, 161] on button "Close" at bounding box center [1242, 156] width 30 height 26
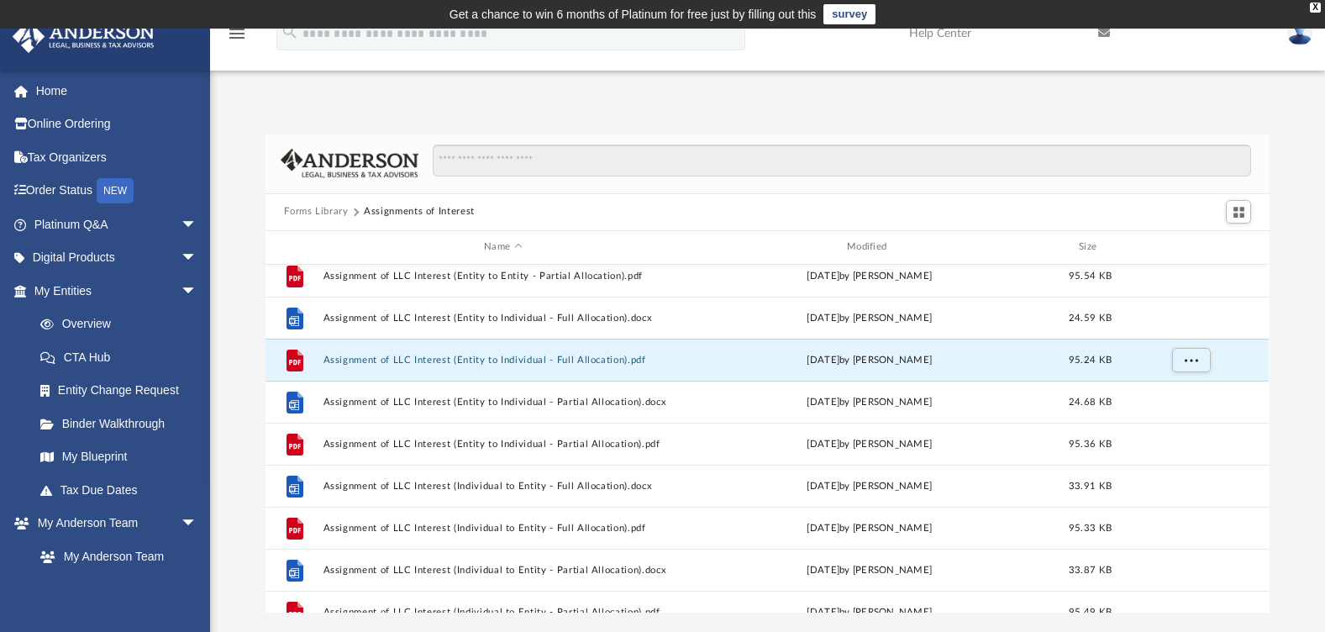
scroll to position [280, 0]
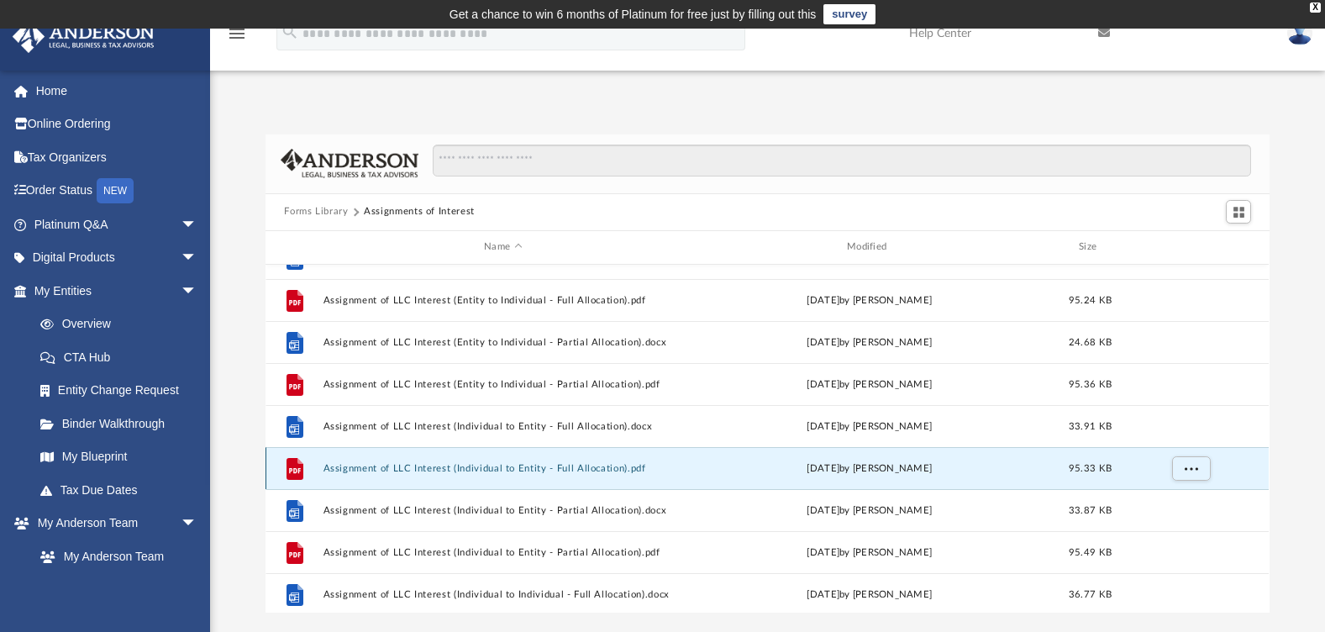
click at [339, 470] on button "Assignment of LLC Interest (Individual to Entity - Full Allocation).pdf" at bounding box center [503, 468] width 360 height 11
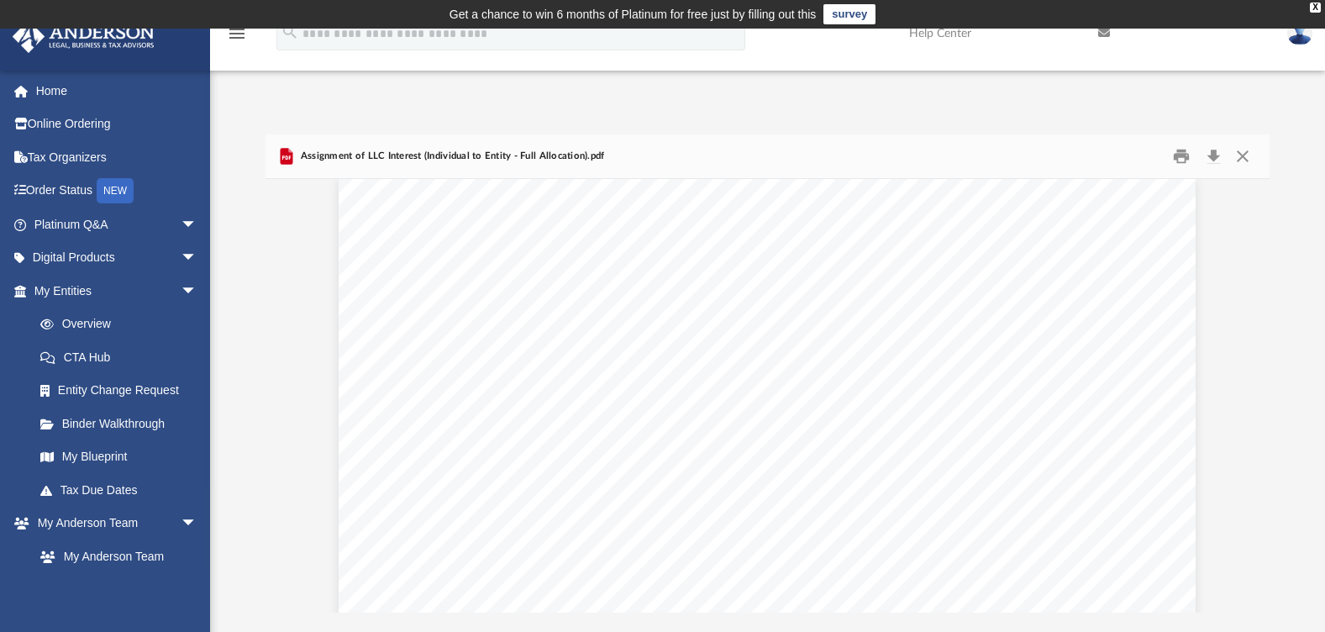
scroll to position [0, 0]
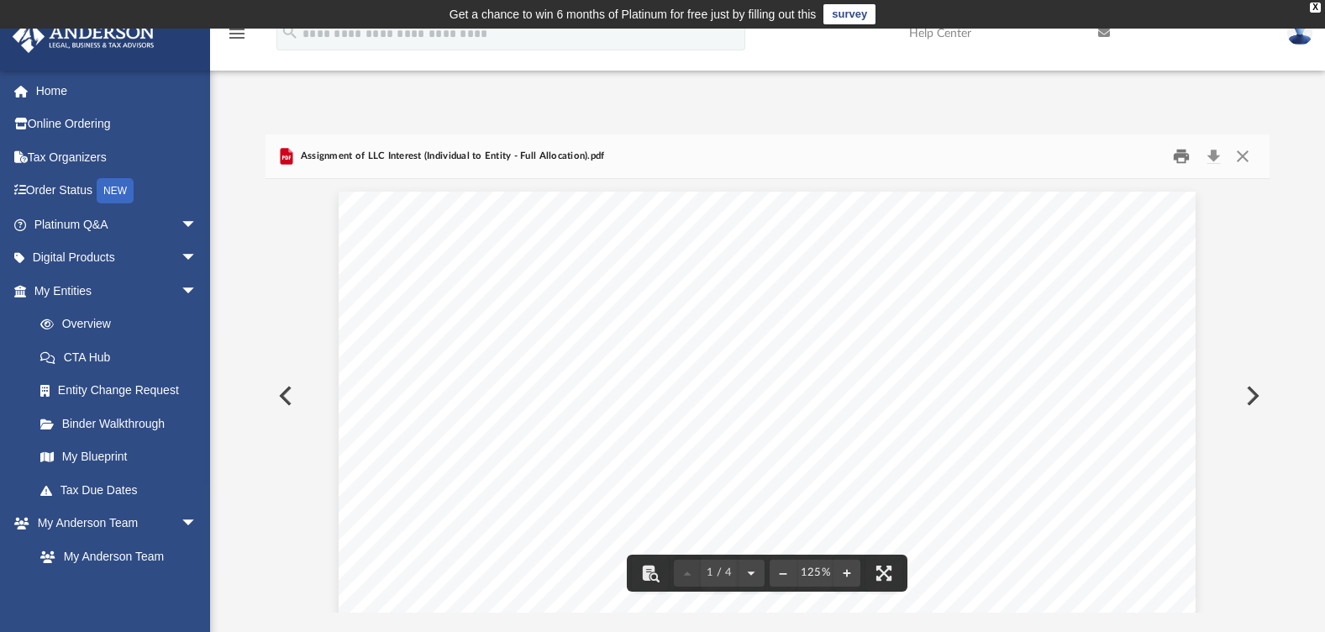
click at [1179, 155] on button "Print" at bounding box center [1181, 156] width 34 height 26
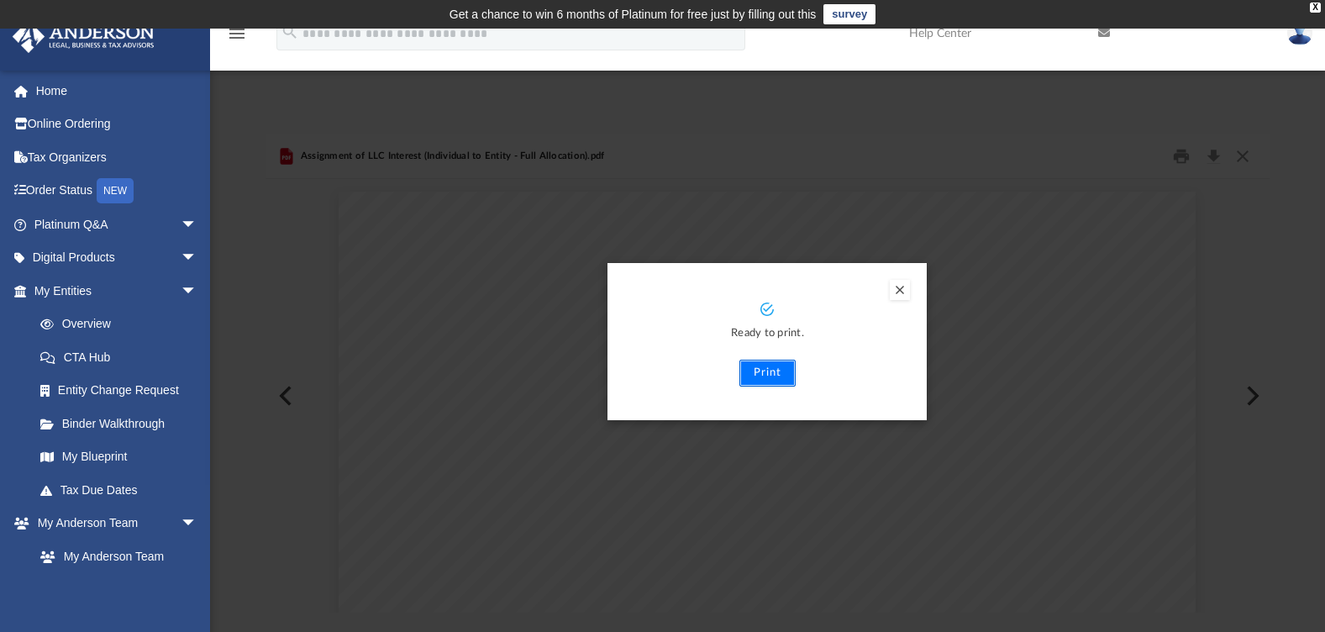
click at [759, 383] on button "Print" at bounding box center [767, 373] width 56 height 27
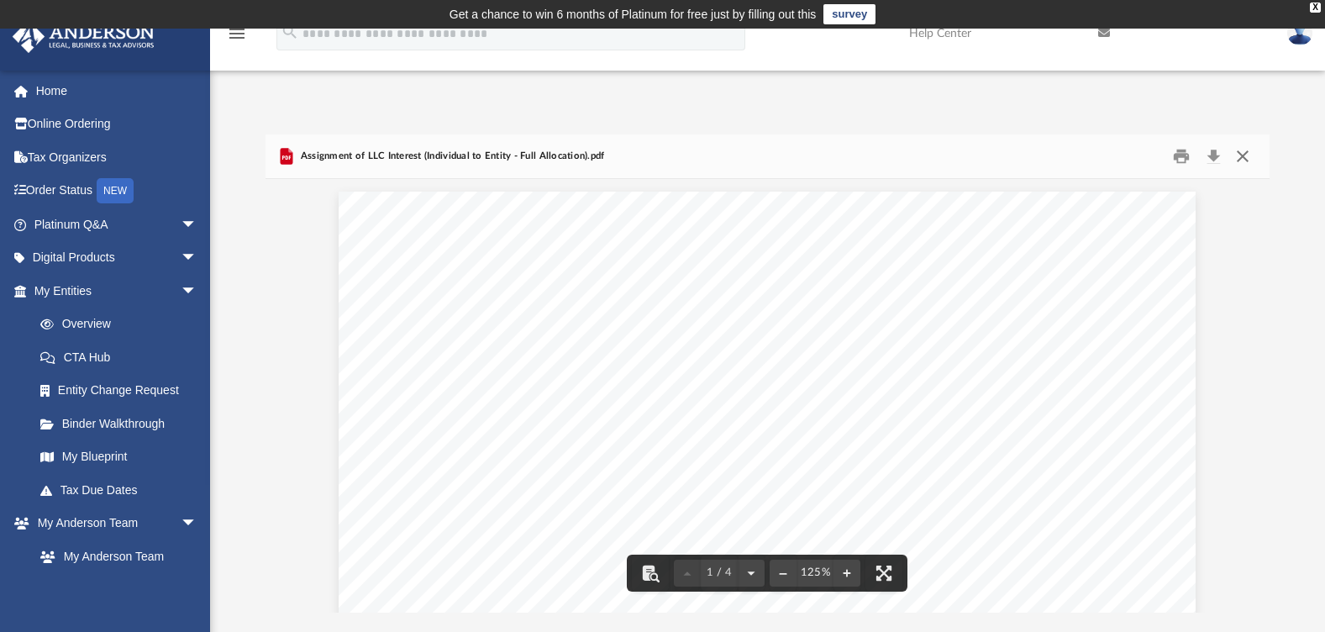
click at [1248, 158] on button "Close" at bounding box center [1242, 156] width 30 height 26
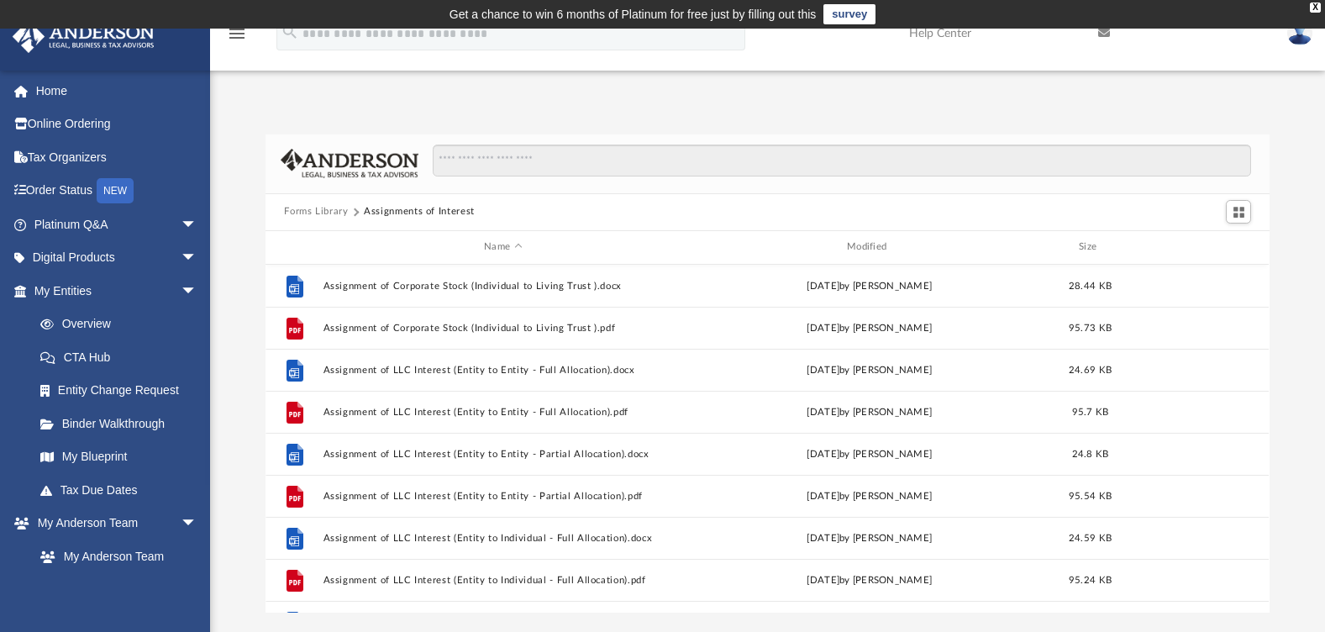
click at [338, 207] on button "Forms Library" at bounding box center [316, 211] width 64 height 15
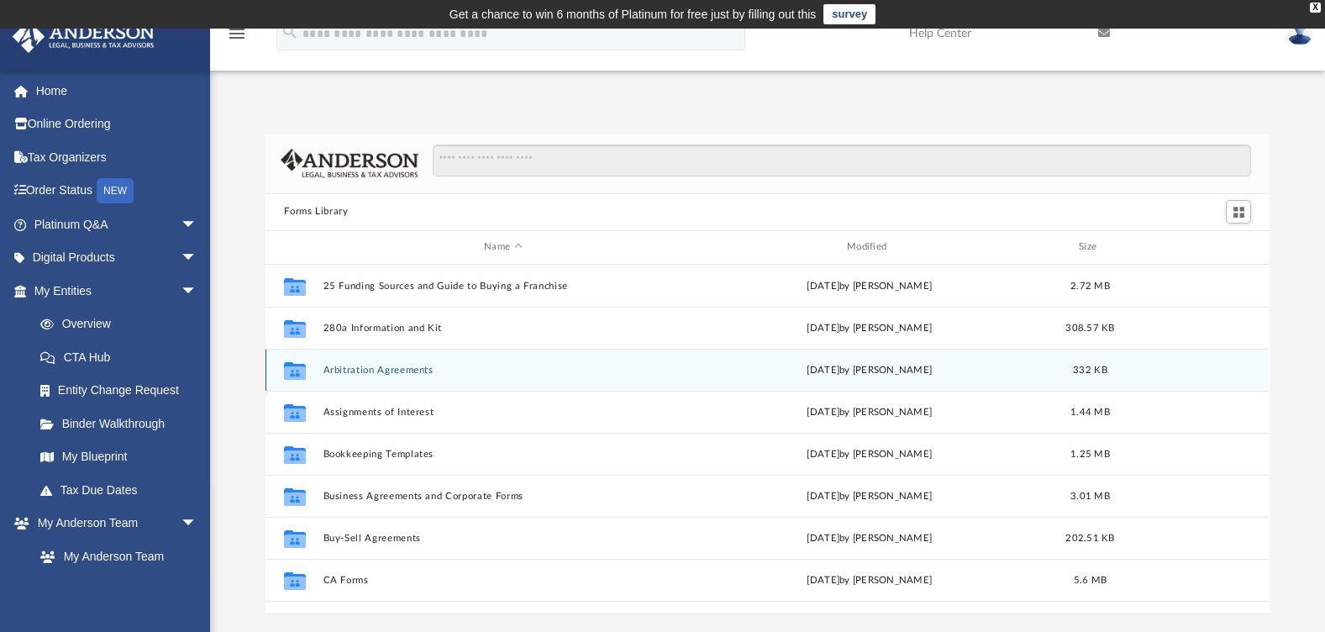
click at [382, 365] on button "Arbitration Agreements" at bounding box center [503, 370] width 360 height 11
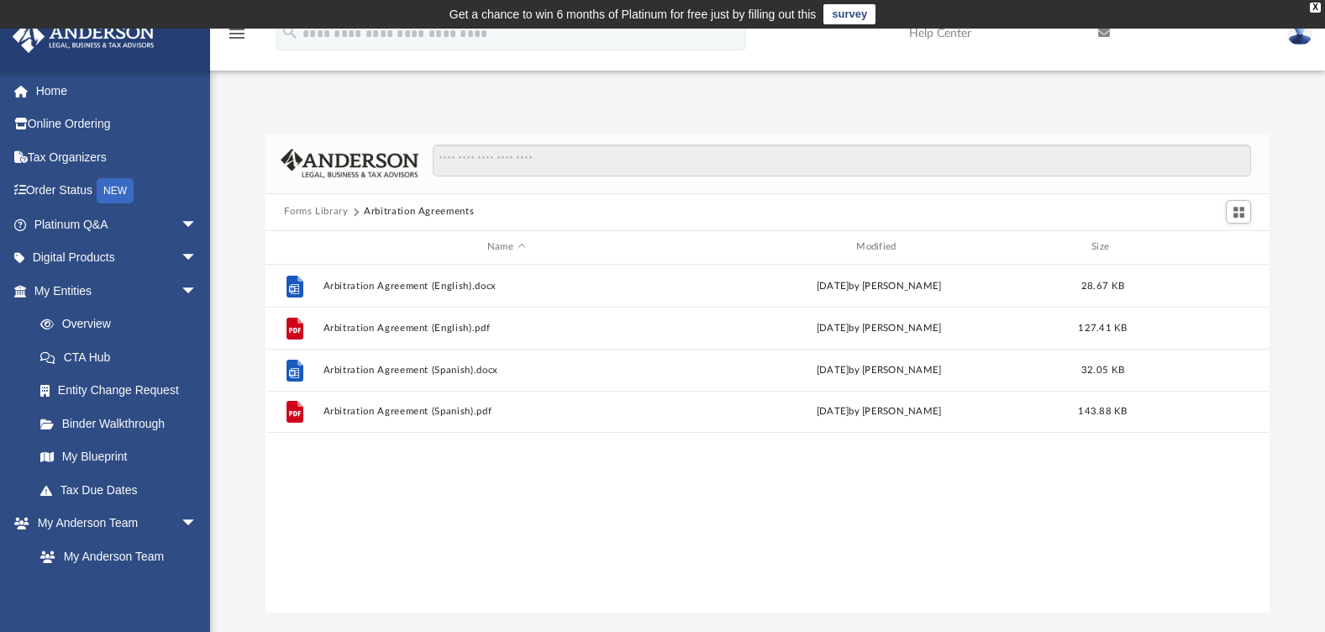
click at [324, 211] on button "Forms Library" at bounding box center [316, 211] width 64 height 15
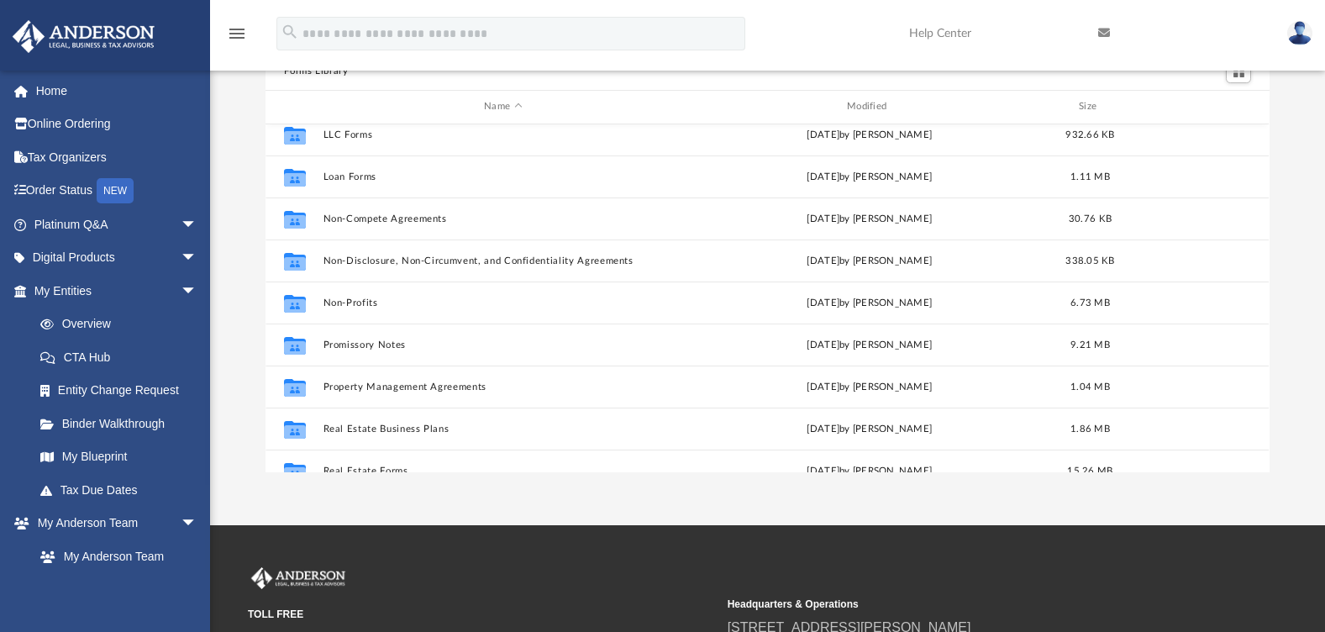
scroll to position [772, 0]
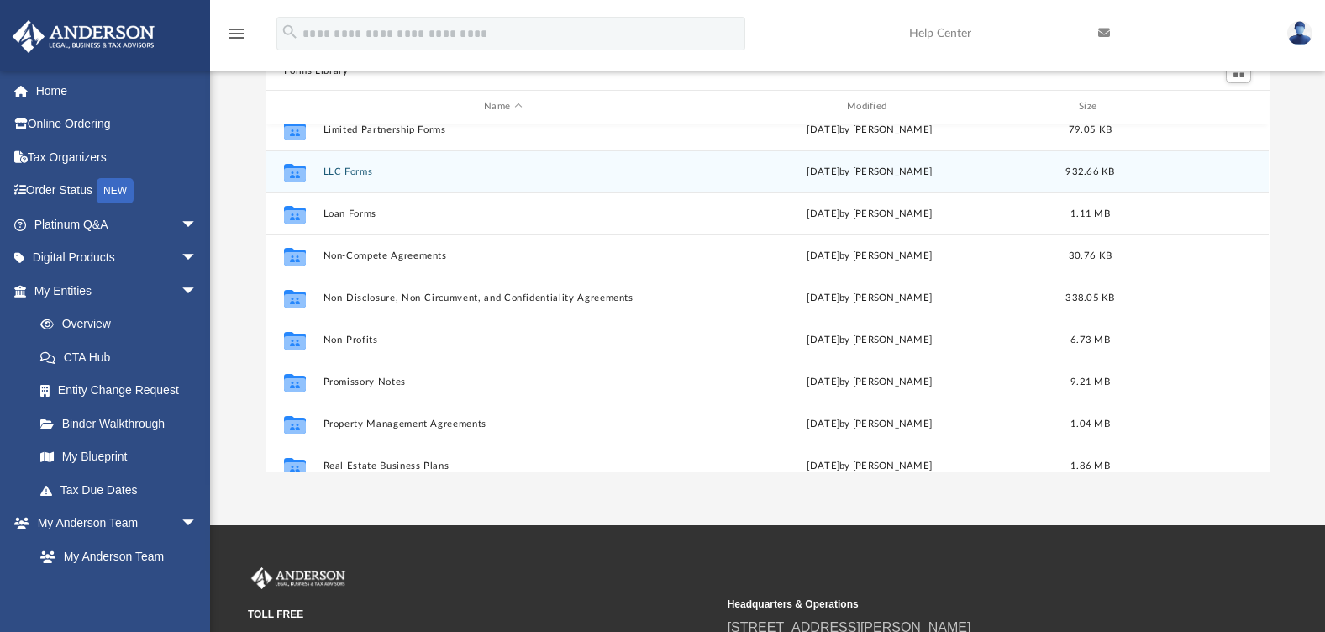
click at [362, 168] on button "LLC Forms" at bounding box center [503, 171] width 360 height 11
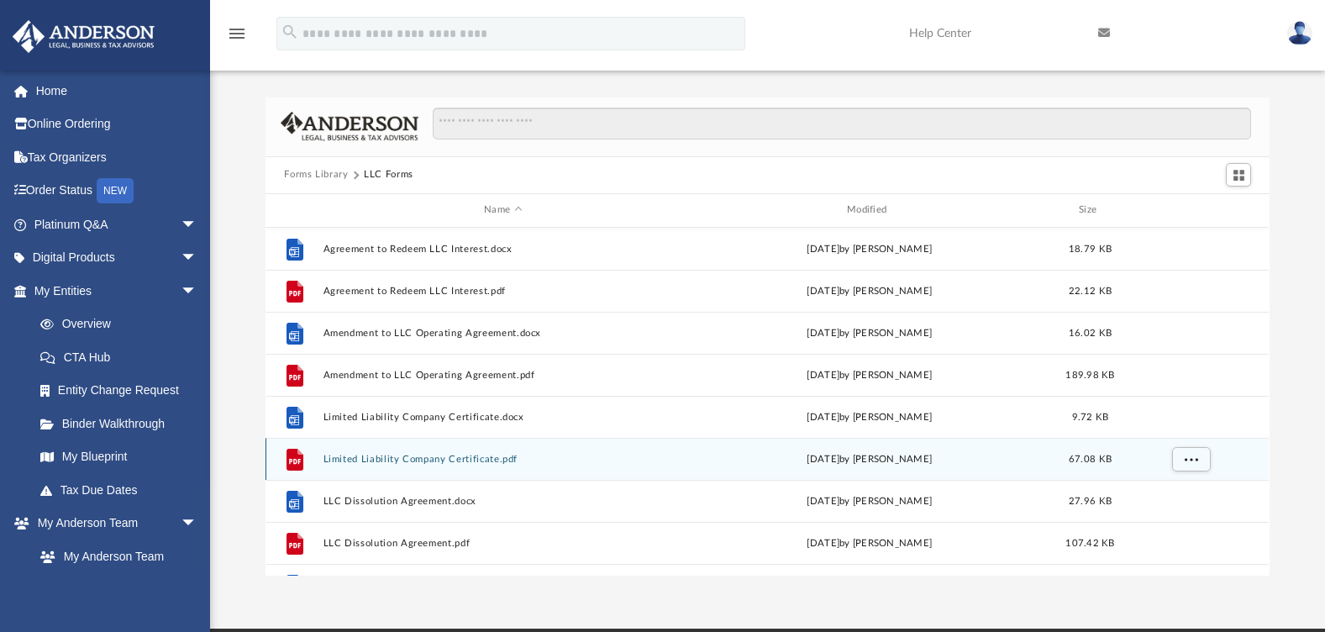
scroll to position [0, 0]
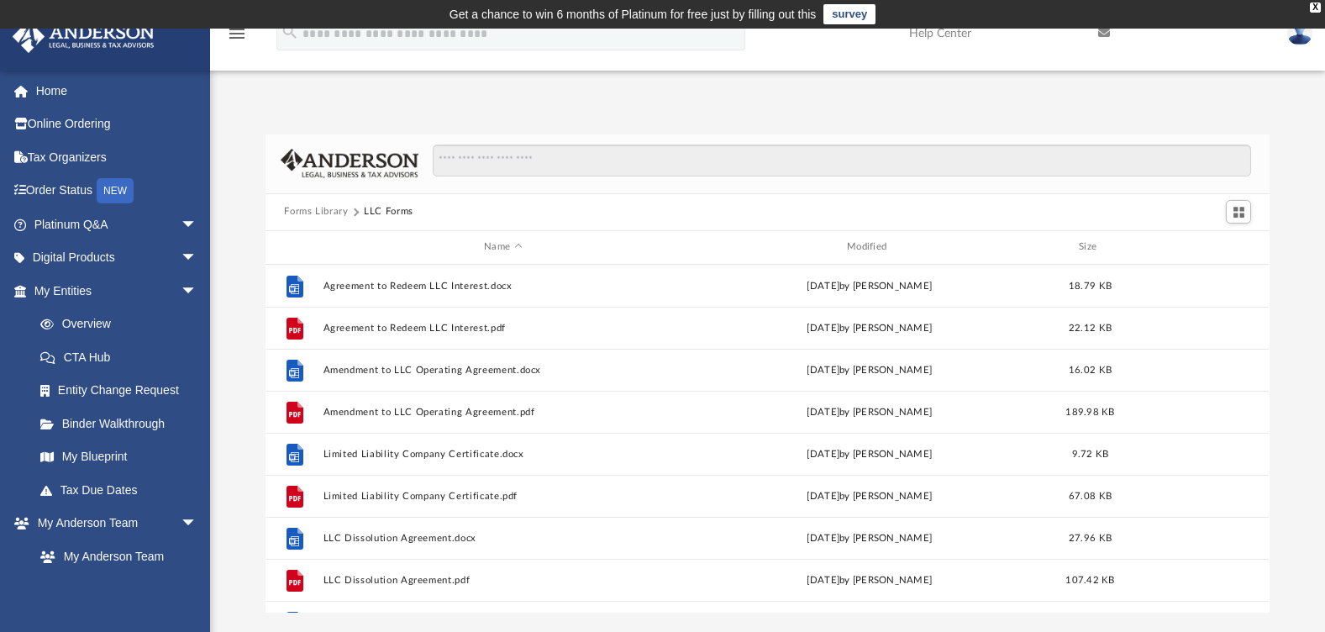
click at [332, 215] on button "Forms Library" at bounding box center [316, 211] width 64 height 15
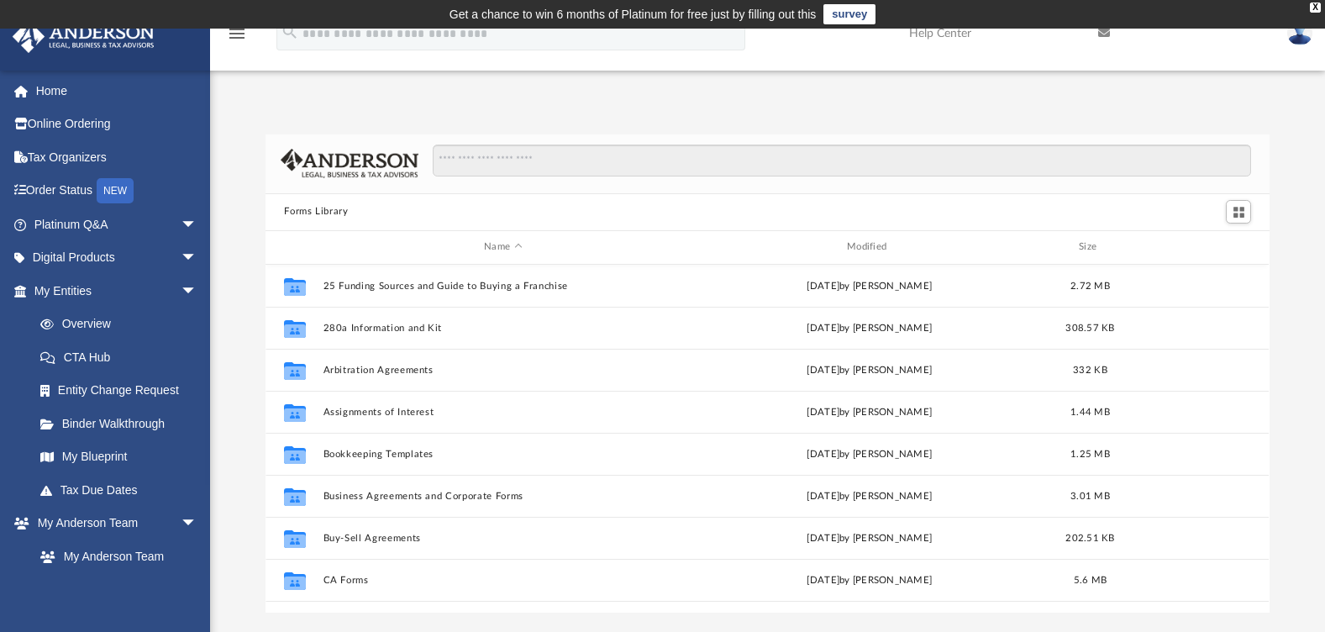
click at [460, 93] on div "App cedricburrow@gmail.com Sign Out cedricburrow@gmail.com Home Online Ordering…" at bounding box center [662, 346] width 1325 height 531
click at [476, 93] on div "App cedricburrow@gmail.com Sign Out cedricburrow@gmail.com Home Online Ordering…" at bounding box center [662, 346] width 1325 height 531
